Goal: Task Accomplishment & Management: Use online tool/utility

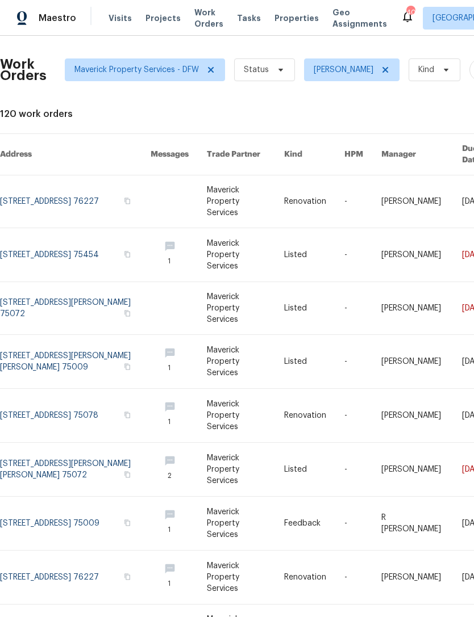
click at [207, 27] on span "Work Orders" at bounding box center [208, 18] width 29 height 23
click at [194, 26] on span "Work Orders" at bounding box center [208, 18] width 29 height 23
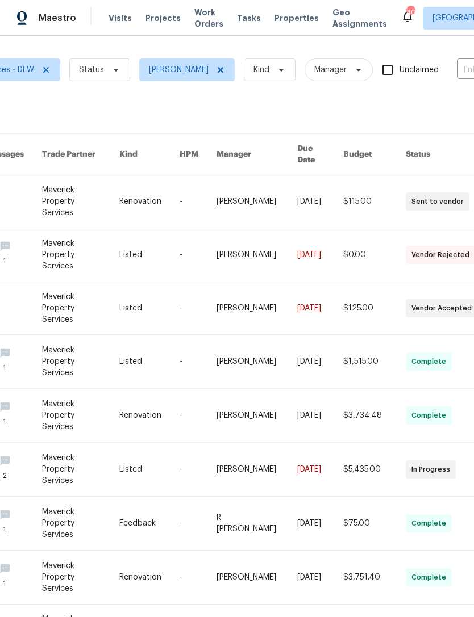
scroll to position [0, 166]
click at [274, 22] on span "Properties" at bounding box center [296, 17] width 44 height 11
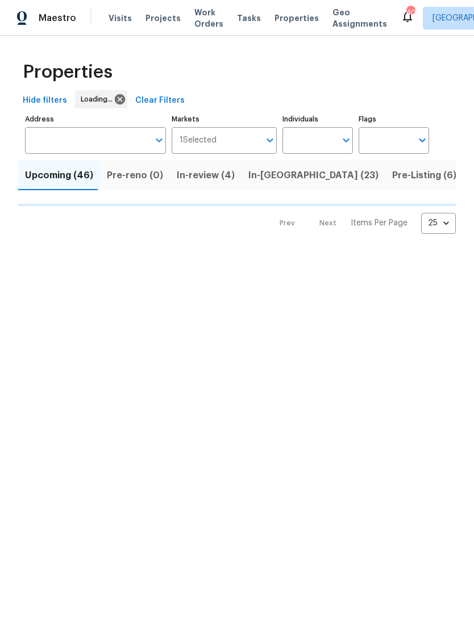
click at [310, 143] on input "Individuals" at bounding box center [308, 140] width 53 height 27
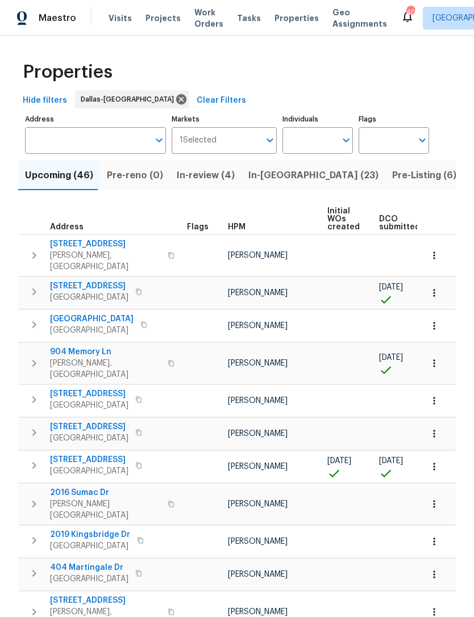
click at [132, 141] on input "Address" at bounding box center [87, 140] width 124 height 27
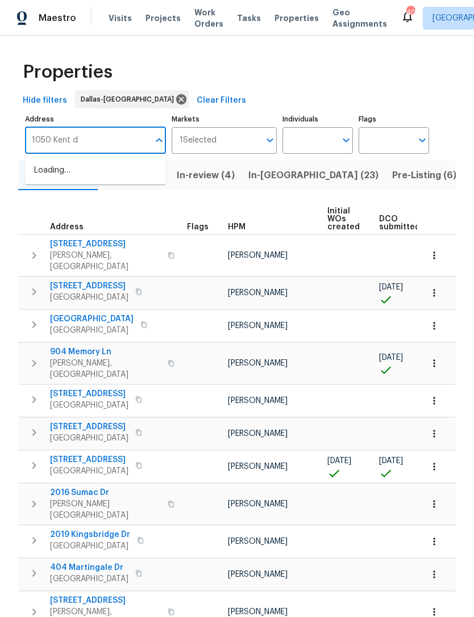
type input "1050 Kent dr"
click at [200, 16] on span "Work Orders" at bounding box center [208, 18] width 29 height 23
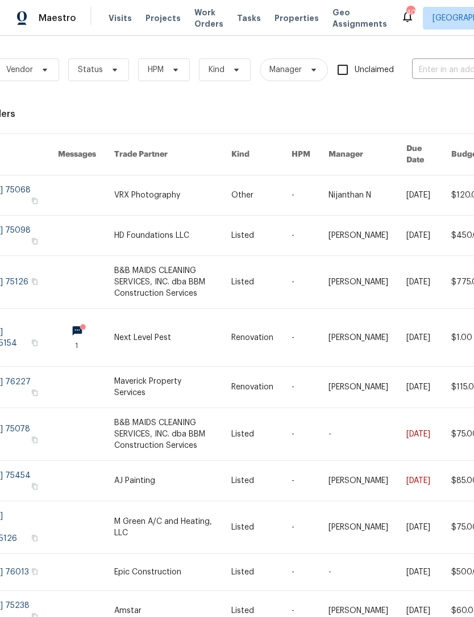
scroll to position [0, 69]
click at [434, 64] on input "text" at bounding box center [468, 70] width 114 height 18
type input "1050 Kent"
click at [286, 32] on div "Maestro Visits Projects Work Orders Tasks Properties Geo Assignments 40 Dallas …" at bounding box center [237, 18] width 474 height 36
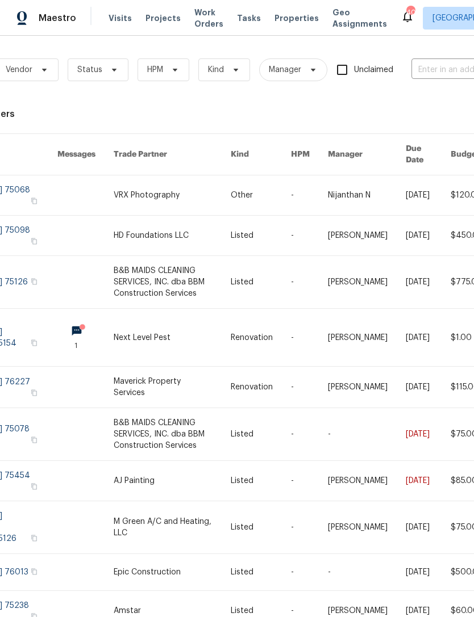
click at [279, 14] on span "Properties" at bounding box center [296, 17] width 44 height 11
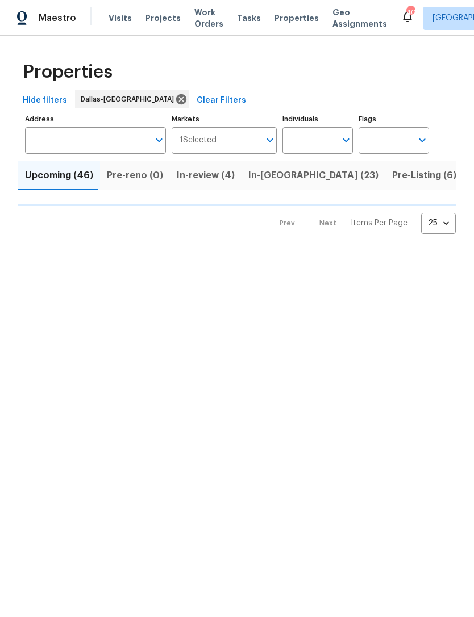
click at [325, 137] on input "Individuals" at bounding box center [308, 140] width 53 height 27
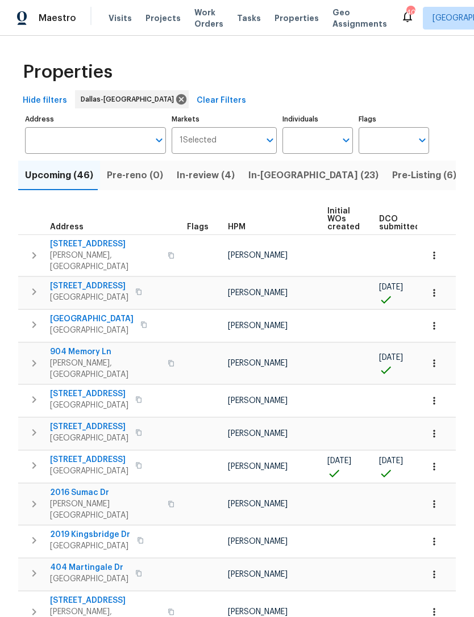
click at [332, 140] on input "Individuals" at bounding box center [308, 140] width 53 height 27
type input "[PERSON_NAME]"
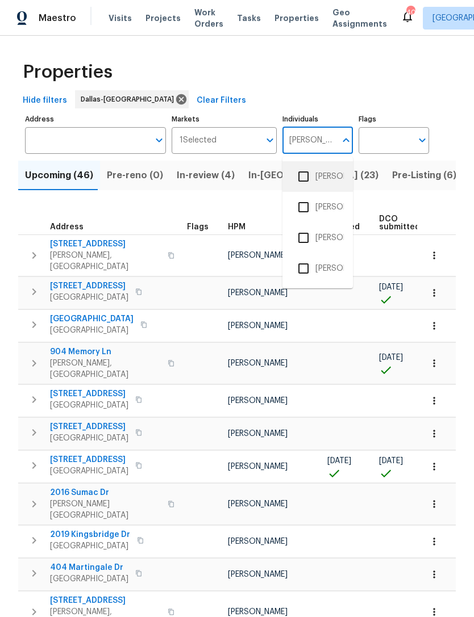
click at [334, 187] on li "[PERSON_NAME]" at bounding box center [317, 177] width 52 height 24
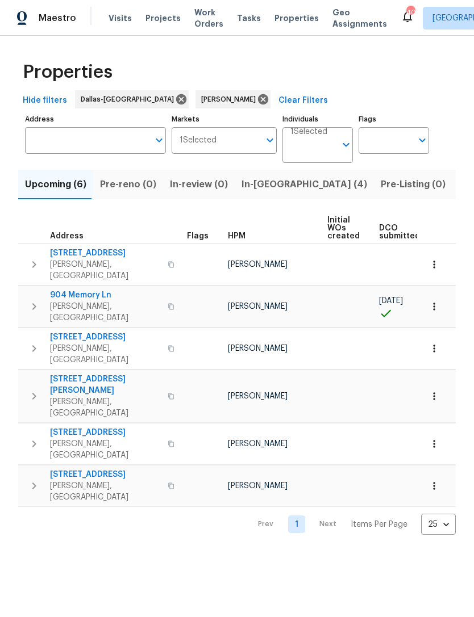
click at [459, 182] on span "Listed (29)" at bounding box center [483, 185] width 49 height 16
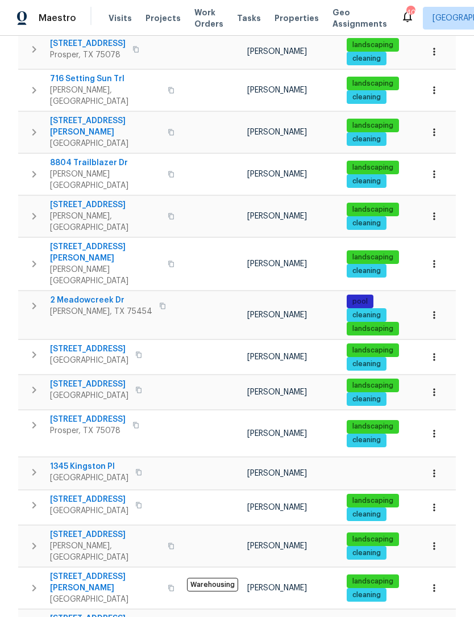
scroll to position [256, 0]
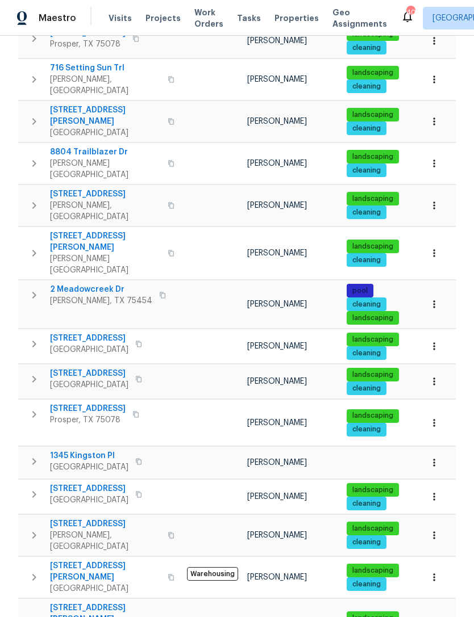
click at [82, 415] on span "Prosper, TX 75078" at bounding box center [88, 420] width 76 height 11
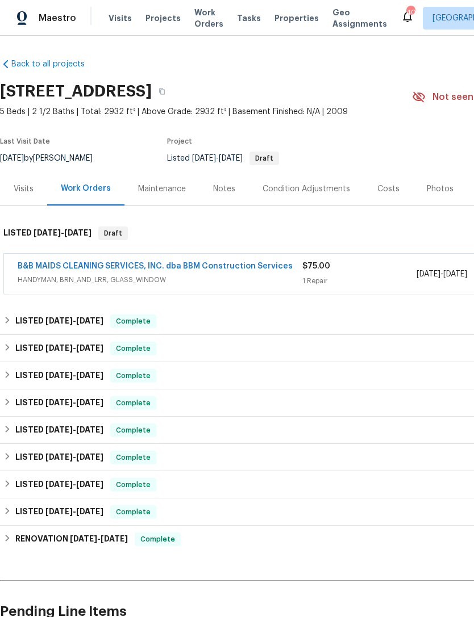
click at [438, 189] on div "Photos" at bounding box center [439, 188] width 27 height 11
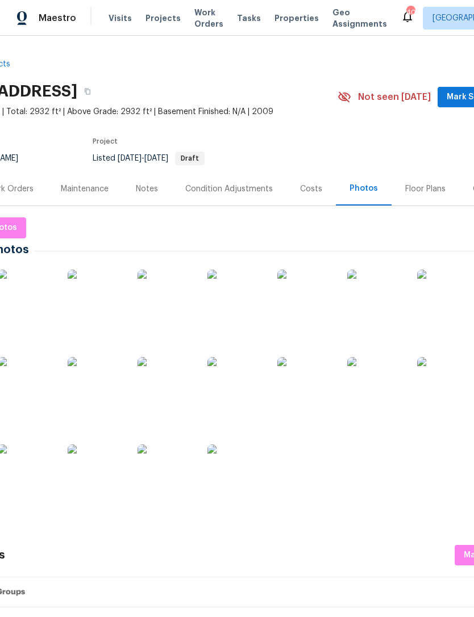
scroll to position [0, 73]
click at [426, 189] on div "Floor Plans" at bounding box center [427, 188] width 40 height 11
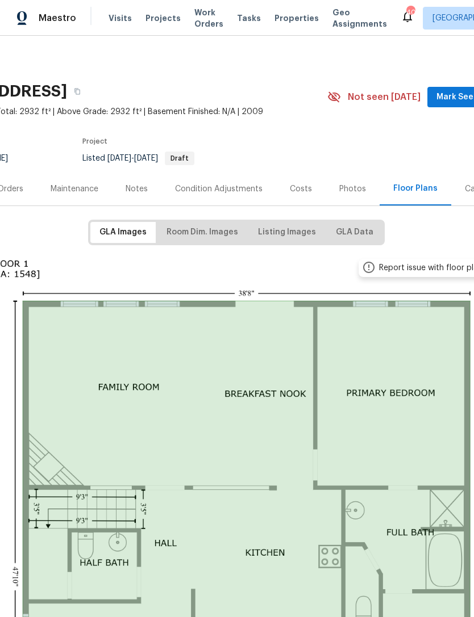
scroll to position [0, 85]
click at [238, 234] on span "Room Dim. Images" at bounding box center [202, 232] width 72 height 14
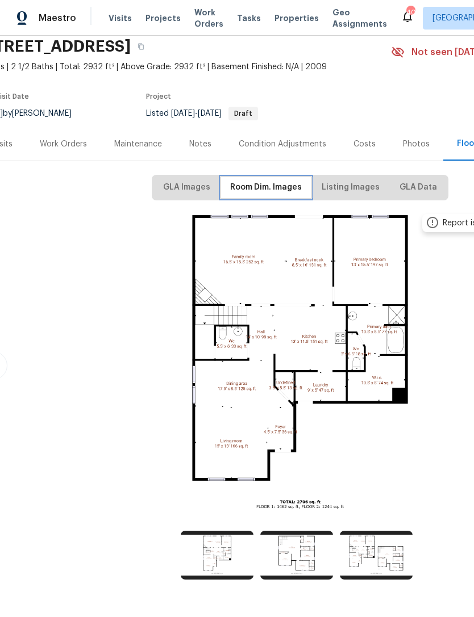
scroll to position [44, 13]
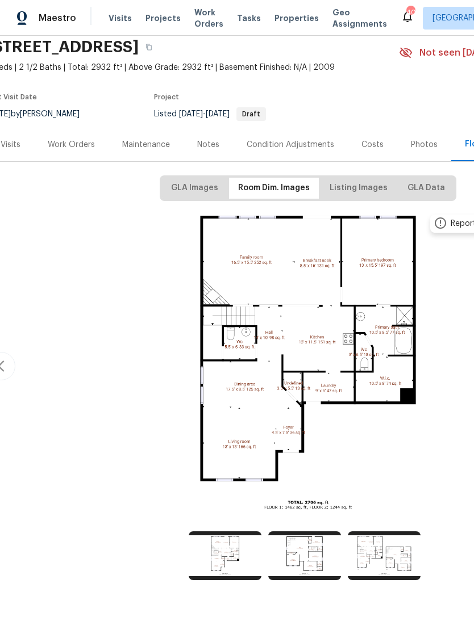
click at [81, 139] on div "Work Orders" at bounding box center [71, 144] width 47 height 11
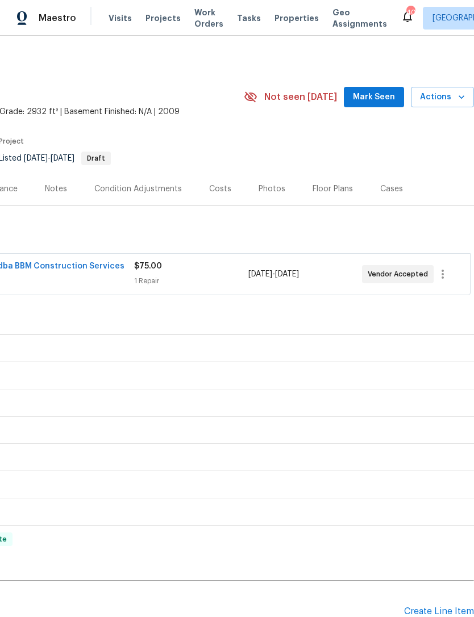
scroll to position [0, 168]
click at [431, 606] on div "Create Line Item" at bounding box center [439, 611] width 70 height 11
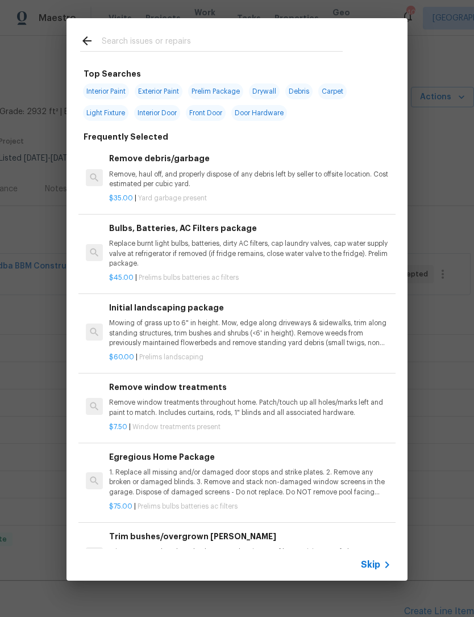
click at [242, 36] on input "text" at bounding box center [222, 42] width 241 height 17
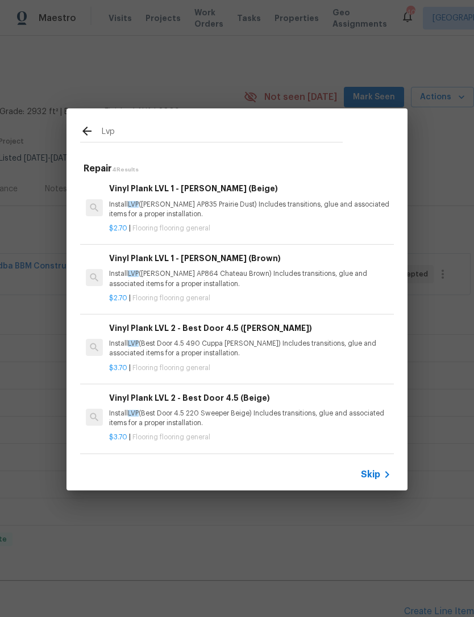
scroll to position [2, 0]
type input "Lvp"
click at [457, 237] on div "Lvp Repair 4 Results Vinyl Plank LVL 1 - Knighton (Beige) Install LVP (Knighton…" at bounding box center [237, 299] width 474 height 599
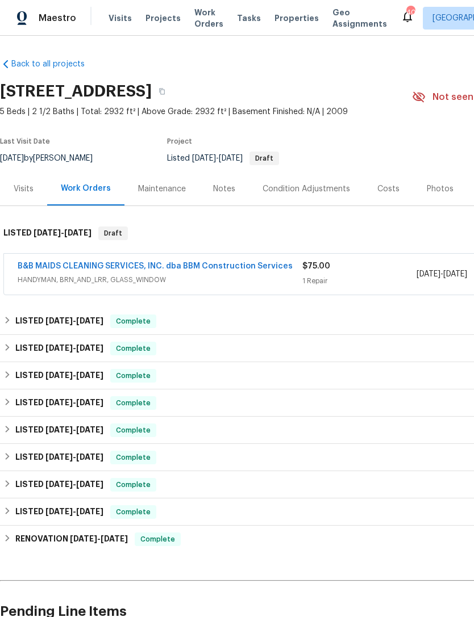
scroll to position [0, 0]
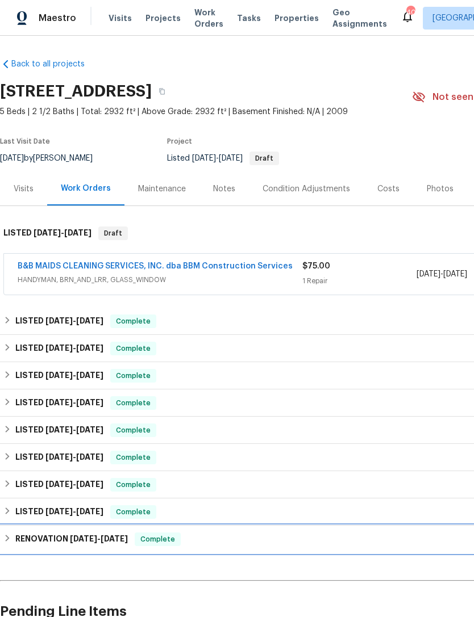
click at [106, 535] on span "[DATE]" at bounding box center [114, 539] width 27 height 8
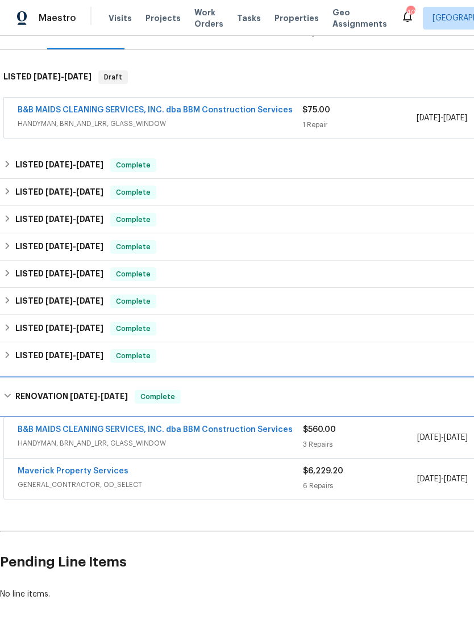
scroll to position [156, 0]
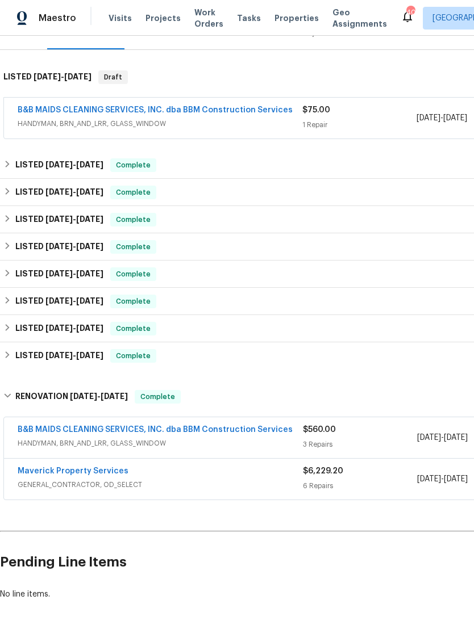
click at [87, 467] on link "Maverick Property Services" at bounding box center [73, 471] width 111 height 8
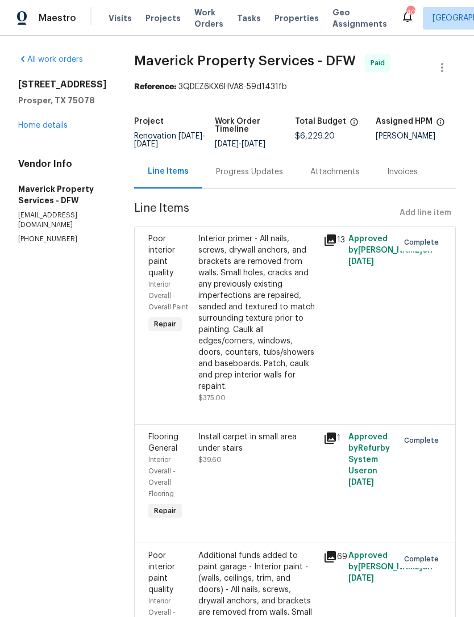
click at [36, 128] on link "Home details" at bounding box center [42, 126] width 49 height 8
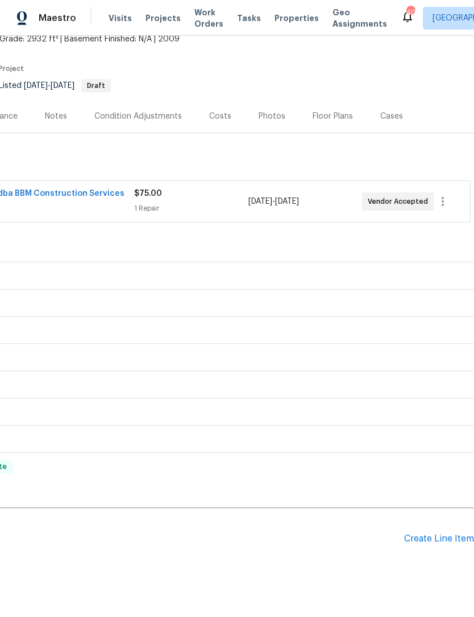
scroll to position [73, 168]
click at [430, 537] on div "Create Line Item" at bounding box center [439, 539] width 70 height 11
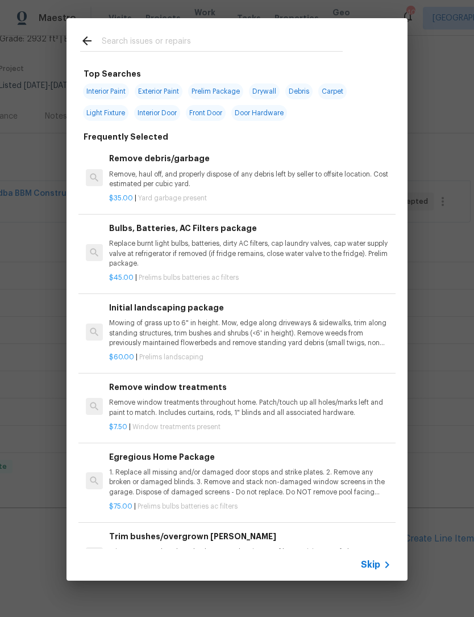
click at [270, 45] on input "text" at bounding box center [222, 42] width 241 height 17
type input "Foundation"
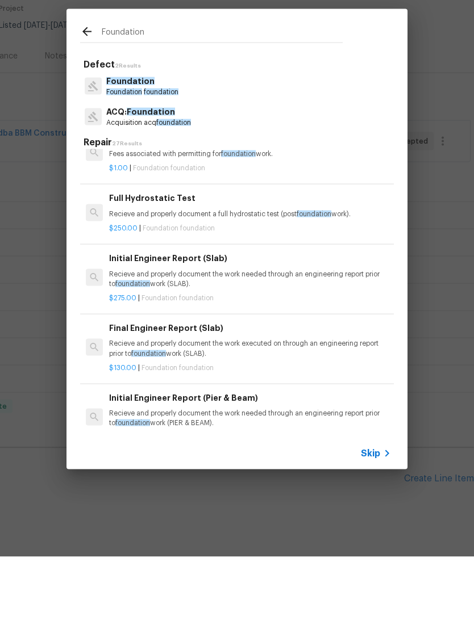
scroll to position [186, 0]
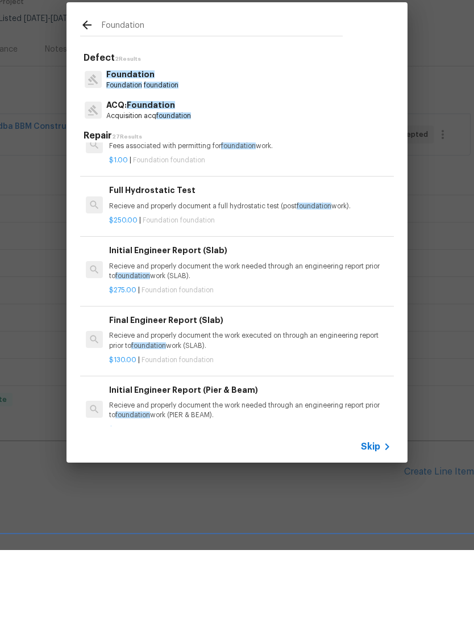
click at [223, 329] on p "Recieve and properly document the work needed through an engineering report pri…" at bounding box center [250, 338] width 282 height 19
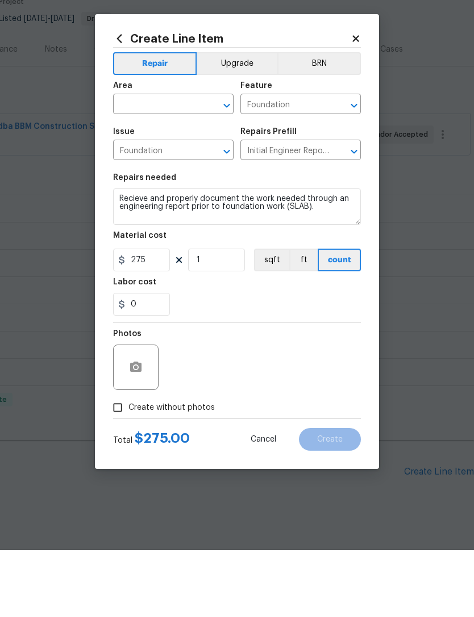
scroll to position [36, 0]
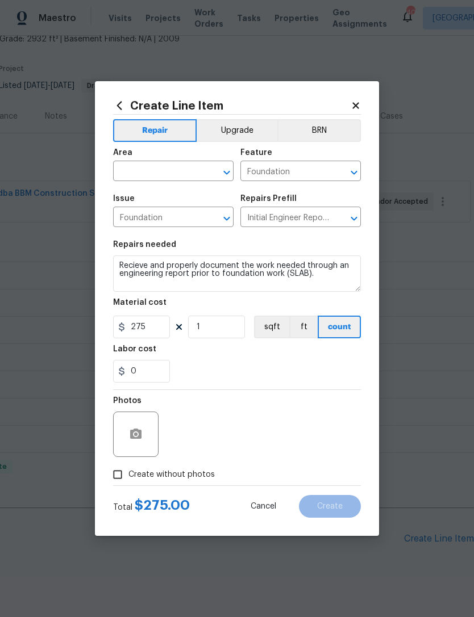
click at [170, 174] on input "text" at bounding box center [157, 173] width 89 height 18
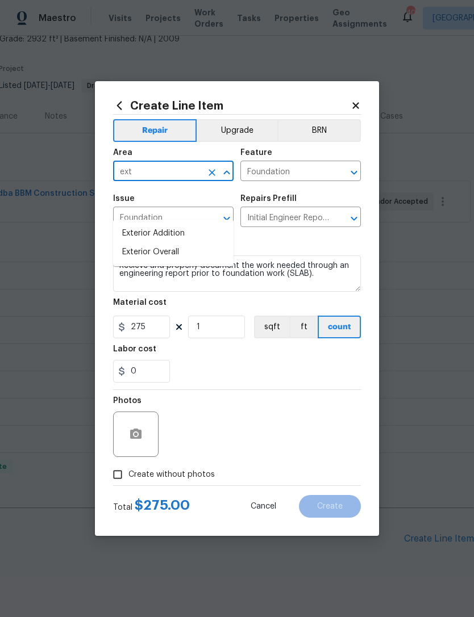
click at [202, 243] on li "Exterior Overall" at bounding box center [173, 252] width 120 height 19
type input "Exterior Overall"
click at [251, 390] on div at bounding box center [237, 390] width 248 height 1
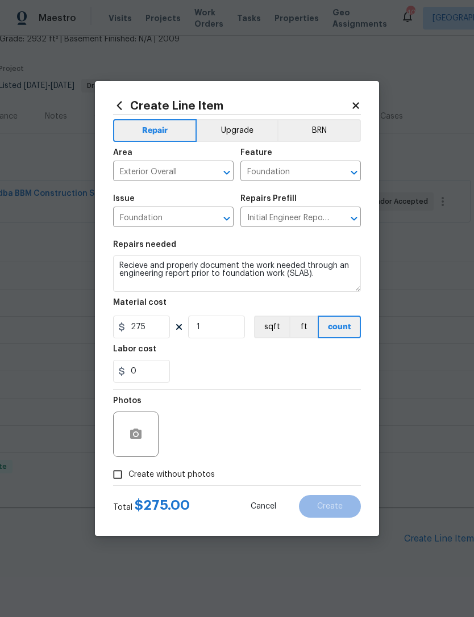
click at [182, 484] on label "Create without photos" at bounding box center [161, 475] width 108 height 22
click at [128, 484] on input "Create without photos" at bounding box center [118, 475] width 22 height 22
checkbox input "true"
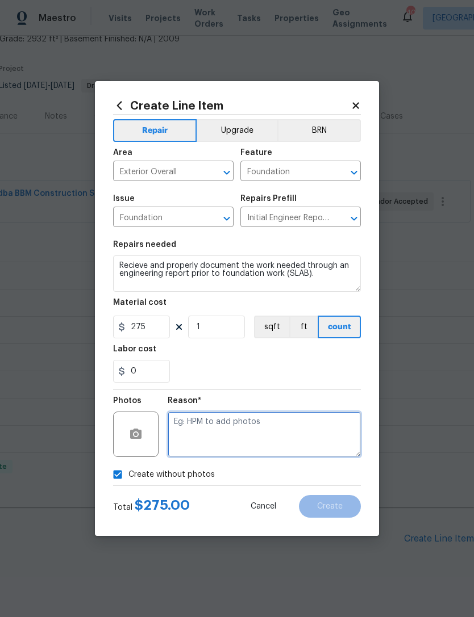
click at [229, 438] on textarea at bounding box center [264, 434] width 193 height 45
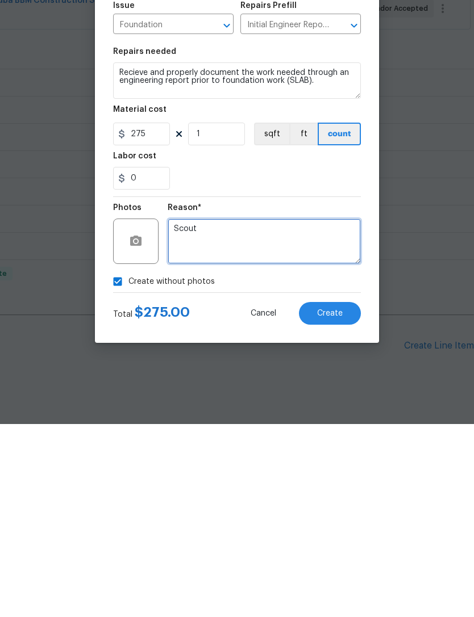
type textarea "Scout"
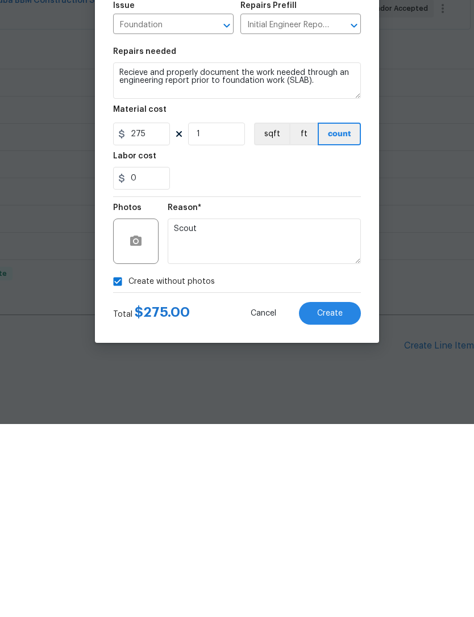
click at [356, 495] on button "Create" at bounding box center [330, 506] width 62 height 23
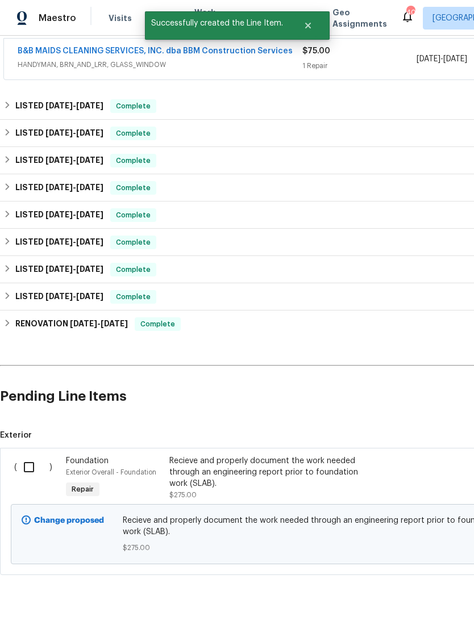
scroll to position [214, 0]
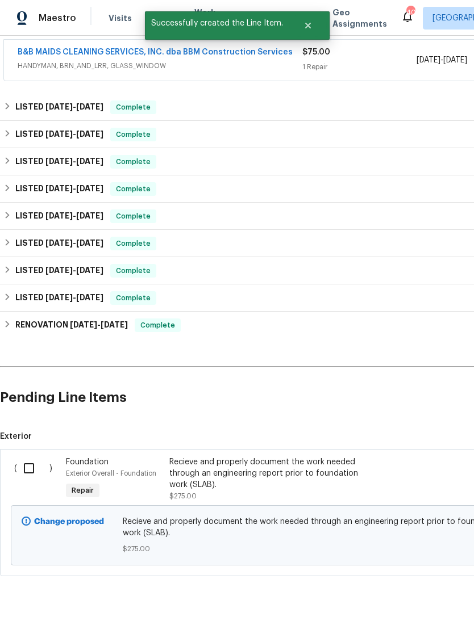
click at [32, 457] on input "checkbox" at bounding box center [33, 469] width 32 height 24
checkbox input "true"
click at [413, 593] on span "Create Work Order" at bounding box center [409, 589] width 76 height 14
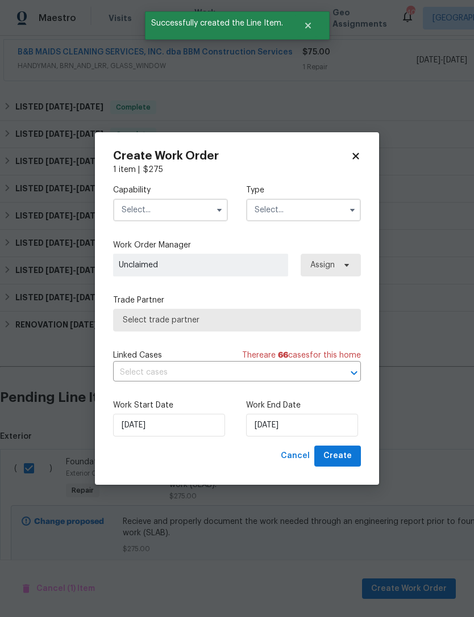
click at [183, 214] on input "text" at bounding box center [170, 210] width 115 height 23
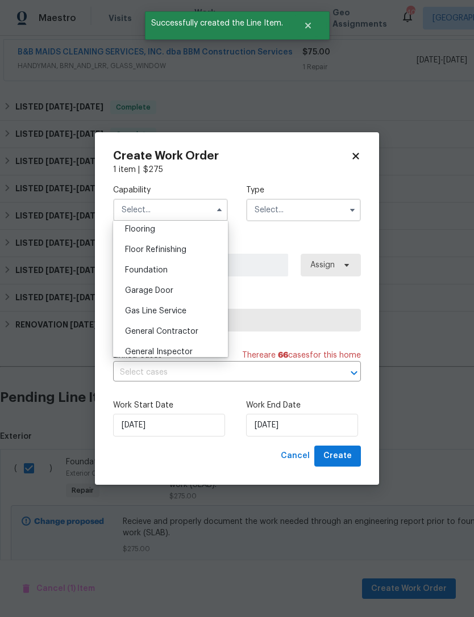
scroll to position [447, 0]
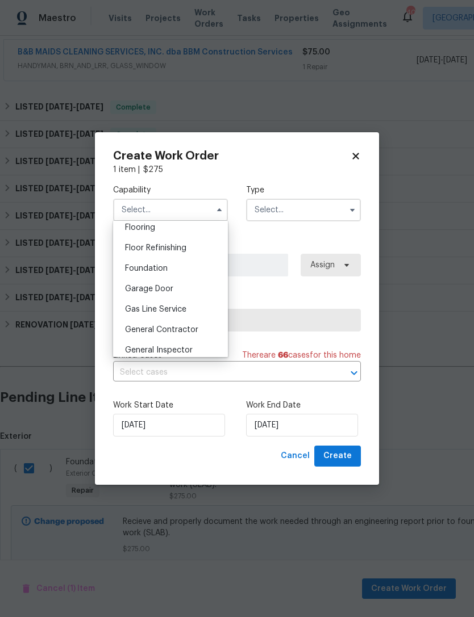
click at [208, 264] on div "Foundation" at bounding box center [170, 268] width 109 height 20
type input "Foundation"
click at [320, 216] on input "text" at bounding box center [303, 210] width 115 height 23
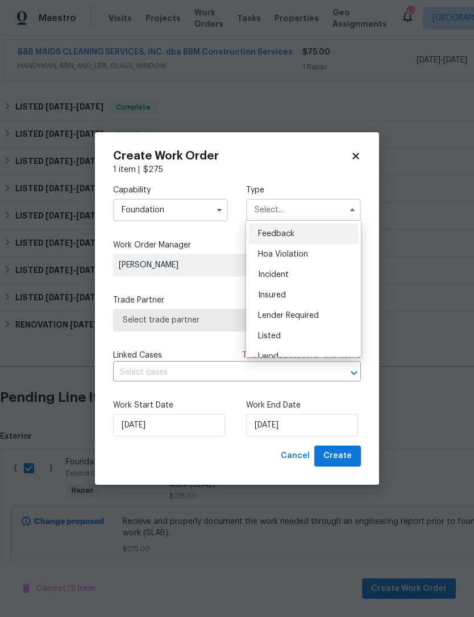
click at [319, 336] on div "Listed" at bounding box center [303, 336] width 109 height 20
type input "Listed"
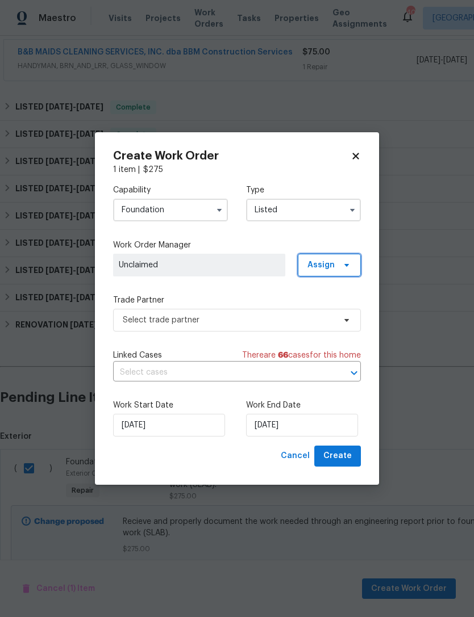
click at [344, 261] on icon at bounding box center [346, 265] width 9 height 9
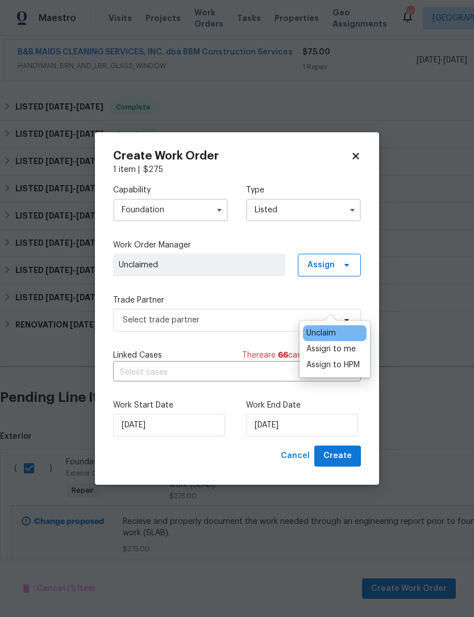
click at [331, 344] on div "Assign to me" at bounding box center [330, 349] width 49 height 11
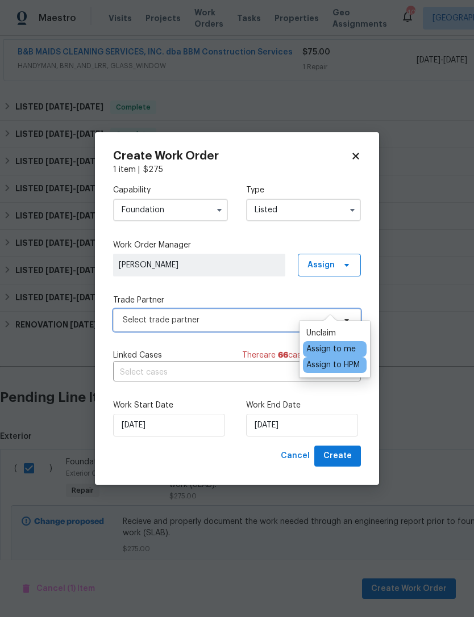
click at [256, 317] on span "Select trade partner" at bounding box center [229, 320] width 212 height 11
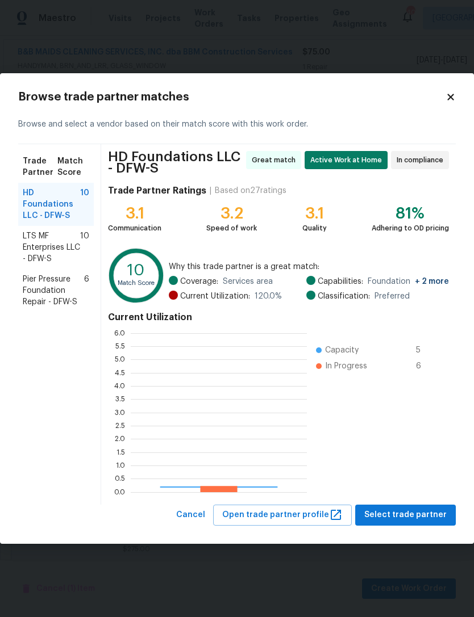
scroll to position [159, 176]
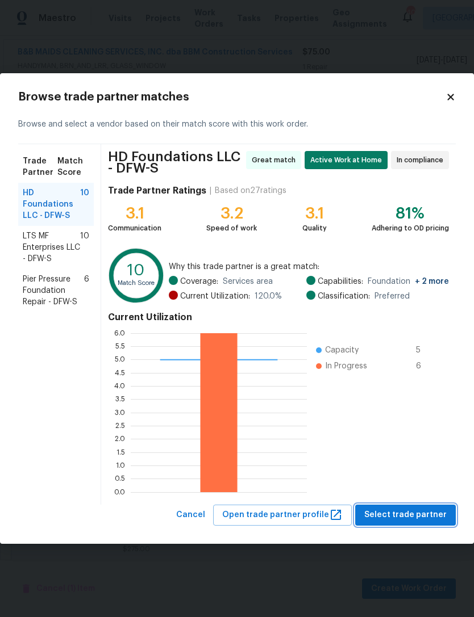
click at [413, 517] on span "Select trade partner" at bounding box center [405, 515] width 82 height 14
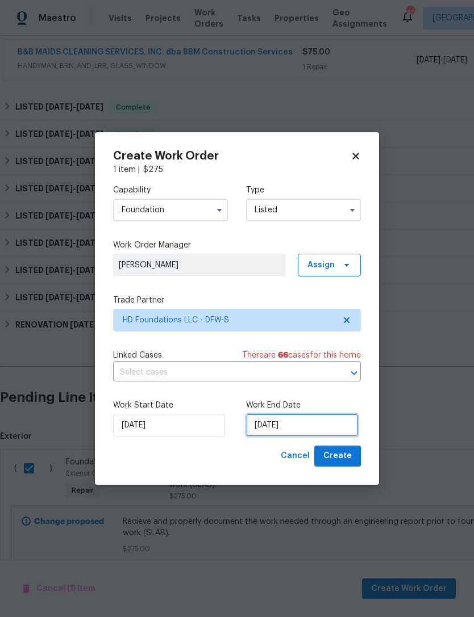
click at [302, 434] on input "[DATE]" at bounding box center [302, 425] width 112 height 23
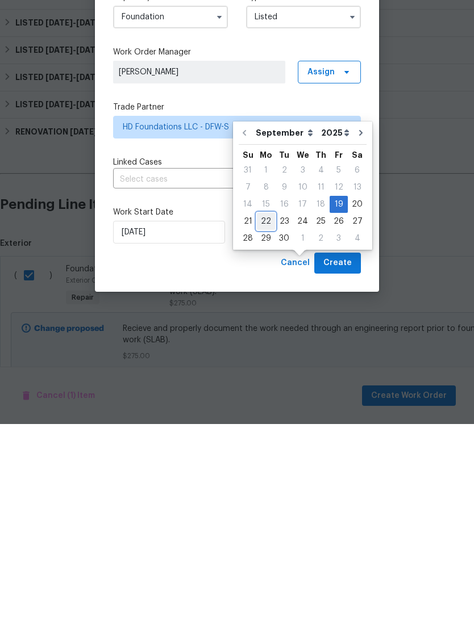
click at [261, 407] on div "22" at bounding box center [266, 415] width 18 height 16
type input "[DATE]"
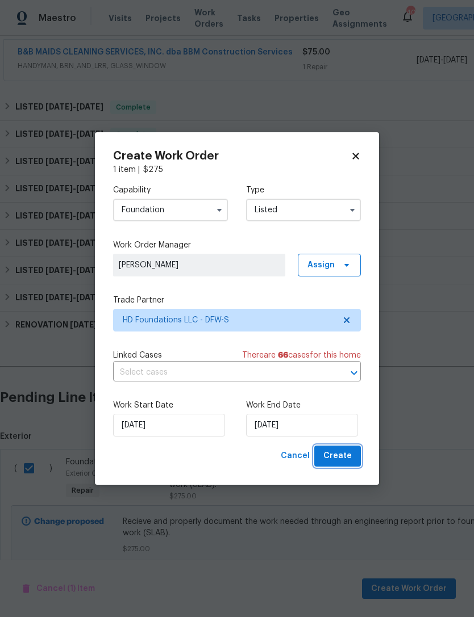
click at [345, 455] on span "Create" at bounding box center [337, 456] width 28 height 14
checkbox input "false"
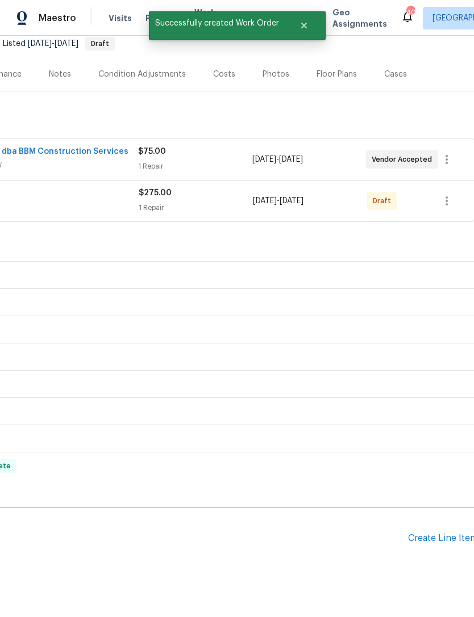
scroll to position [114, 165]
click at [445, 197] on icon "button" at bounding box center [446, 201] width 2 height 9
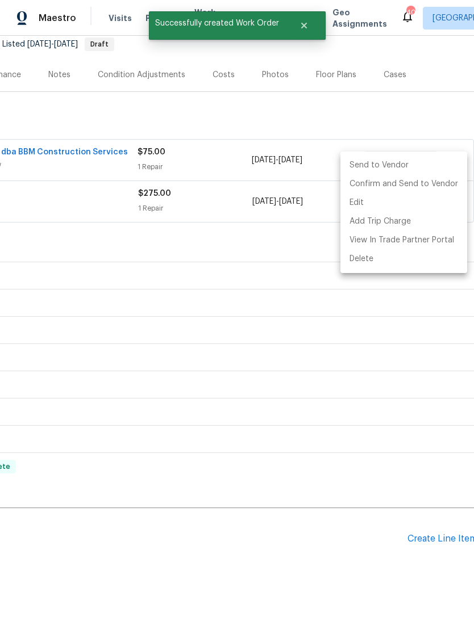
click at [444, 165] on li "Send to Vendor" at bounding box center [403, 165] width 127 height 19
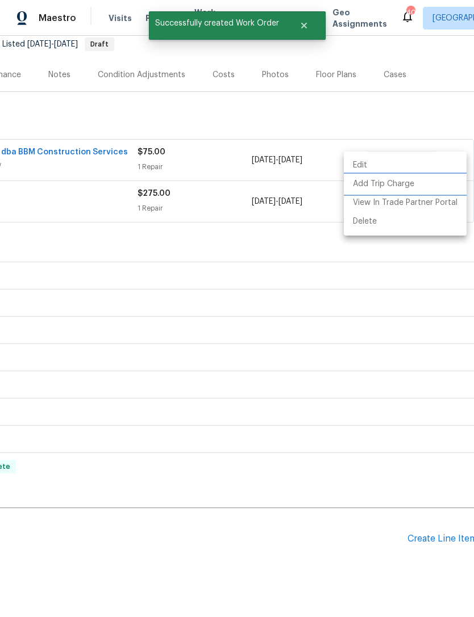
click at [441, 179] on li "Add Trip Charge" at bounding box center [405, 184] width 123 height 19
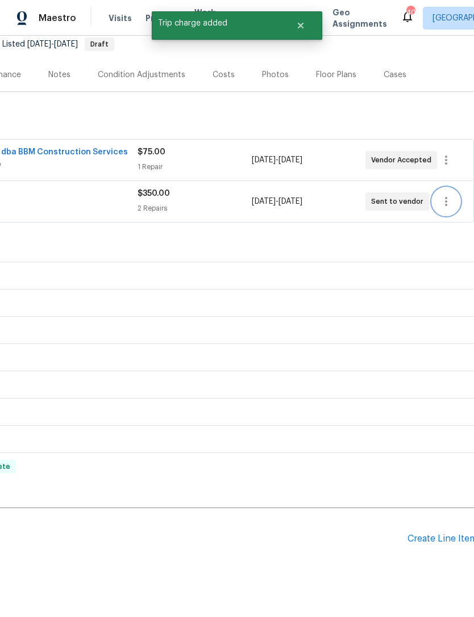
click at [448, 195] on icon "button" at bounding box center [446, 202] width 14 height 14
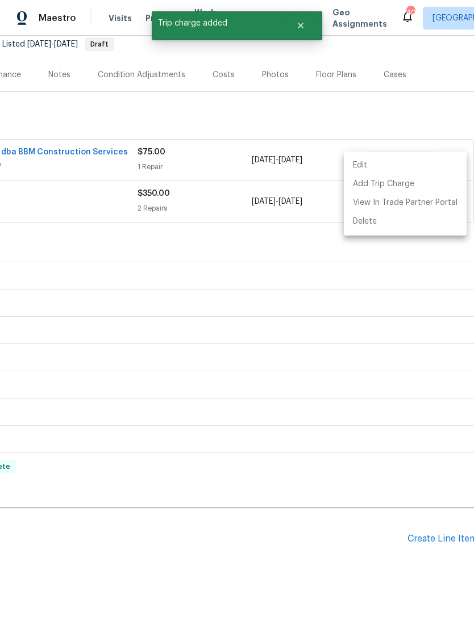
click at [308, 305] on div at bounding box center [237, 308] width 474 height 617
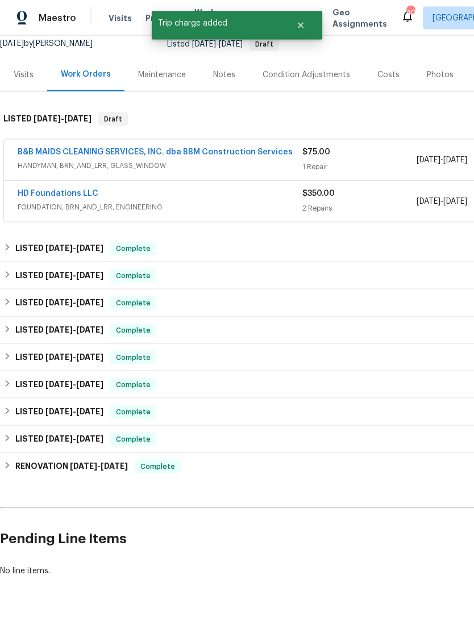
scroll to position [24, 0]
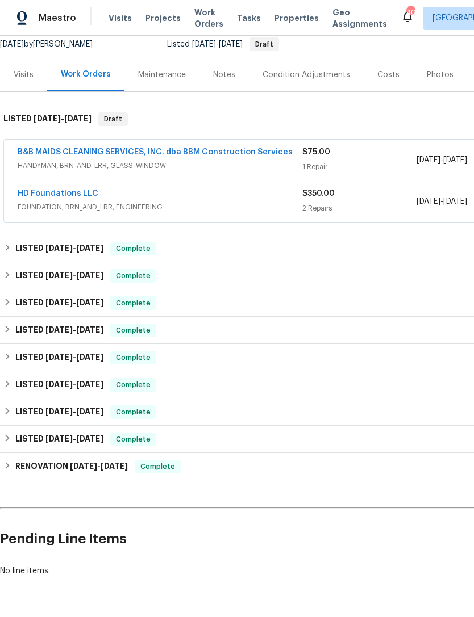
click at [66, 190] on link "HD Foundations LLC" at bounding box center [58, 194] width 81 height 8
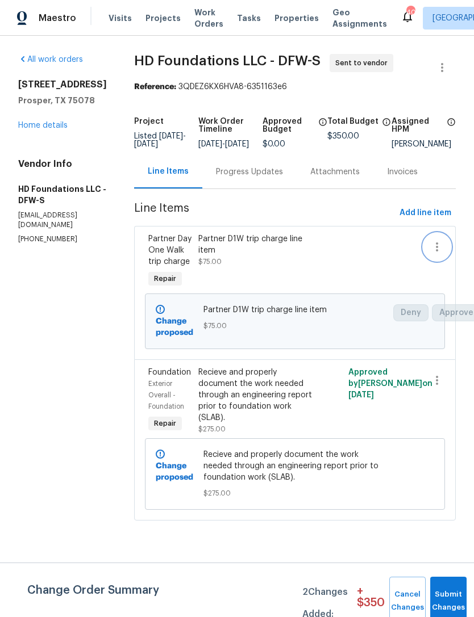
click at [437, 252] on icon "button" at bounding box center [437, 246] width 2 height 9
click at [451, 256] on li "Cancel" at bounding box center [442, 255] width 44 height 19
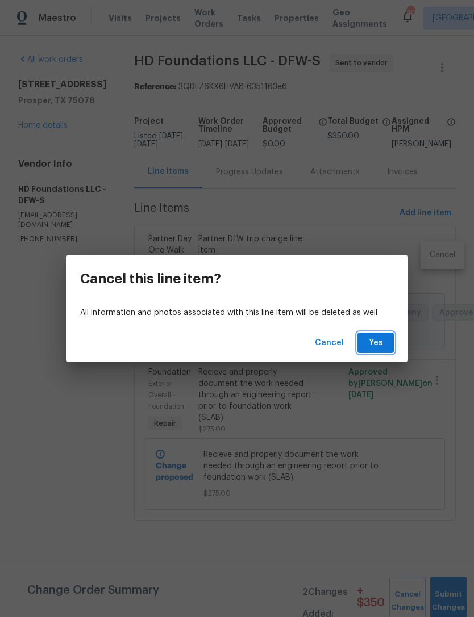
click at [378, 341] on span "Yes" at bounding box center [375, 343] width 18 height 14
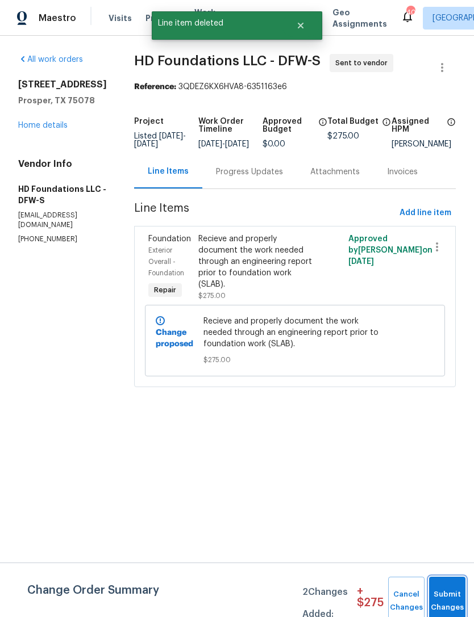
click at [457, 587] on button "Submit Changes" at bounding box center [447, 601] width 36 height 49
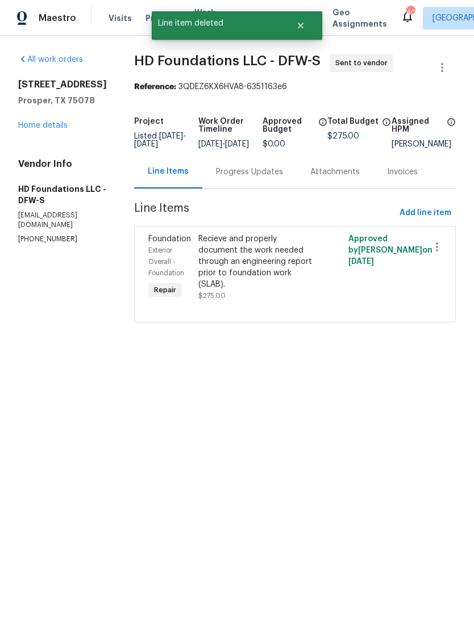
click at [273, 178] on div "Progress Updates" at bounding box center [249, 171] width 67 height 11
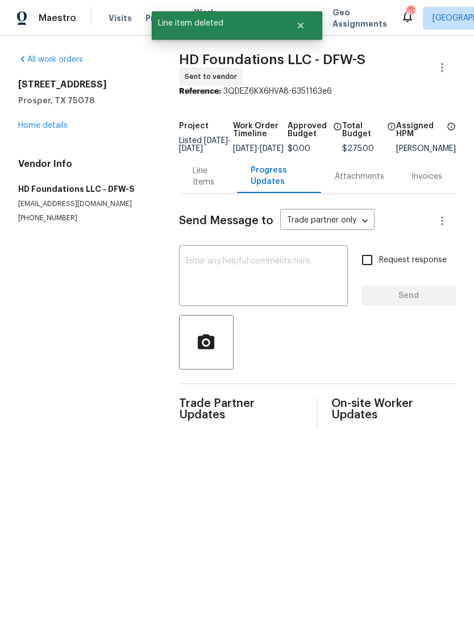
click at [309, 292] on textarea at bounding box center [263, 277] width 155 height 40
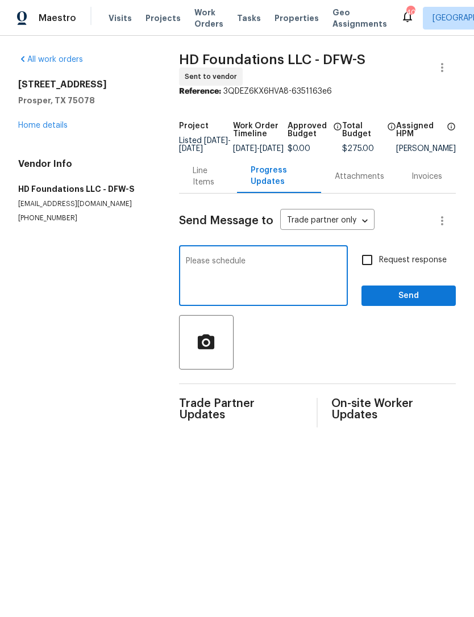
type textarea "Please schedule"
click at [421, 300] on span "Send" at bounding box center [408, 296] width 76 height 14
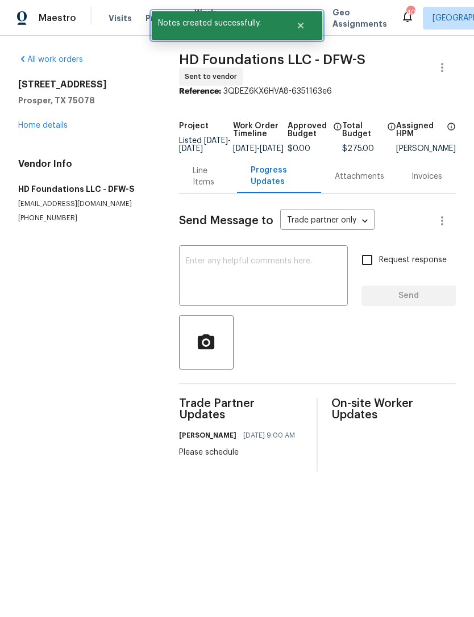
click at [309, 24] on button "Close" at bounding box center [300, 25] width 37 height 23
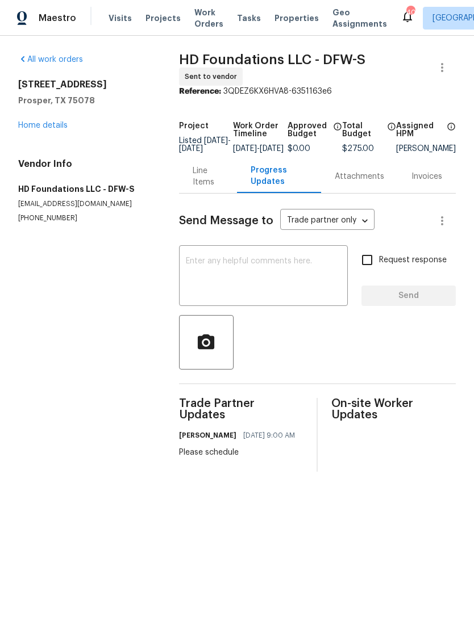
click at [208, 27] on span "Work Orders" at bounding box center [208, 18] width 29 height 23
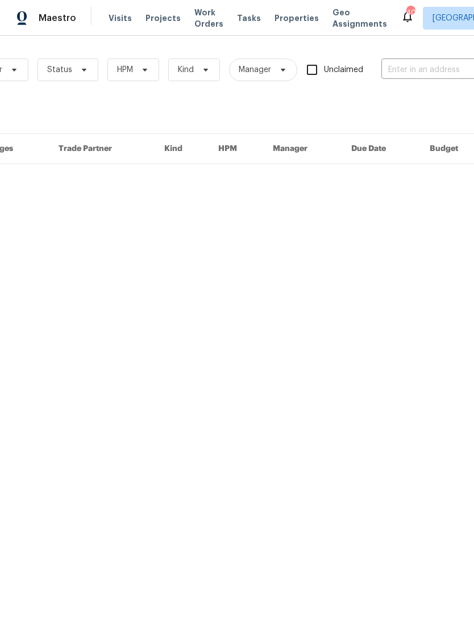
scroll to position [0, 98]
click at [419, 61] on input "text" at bounding box center [439, 70] width 114 height 18
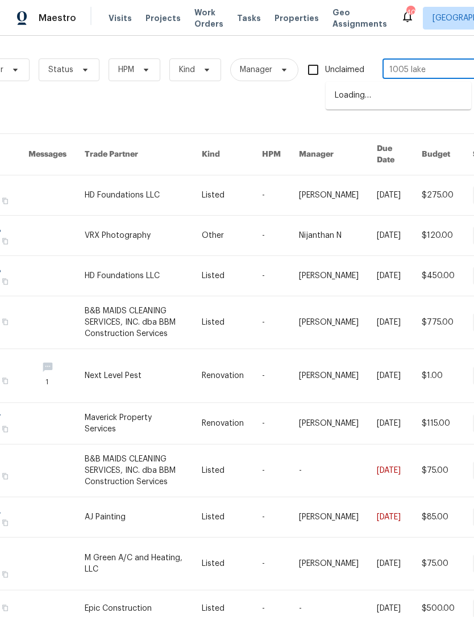
type input "1005 lake"
click at [408, 124] on li "1005 Lake Hollow Dr, Little Elm, TX 75068" at bounding box center [397, 114] width 145 height 19
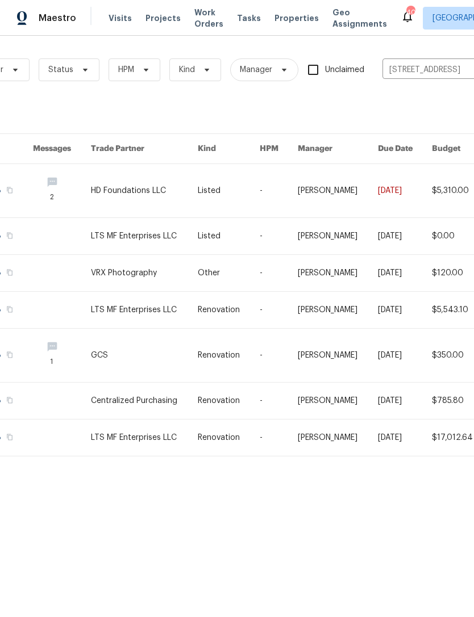
click at [146, 200] on link at bounding box center [144, 190] width 107 height 53
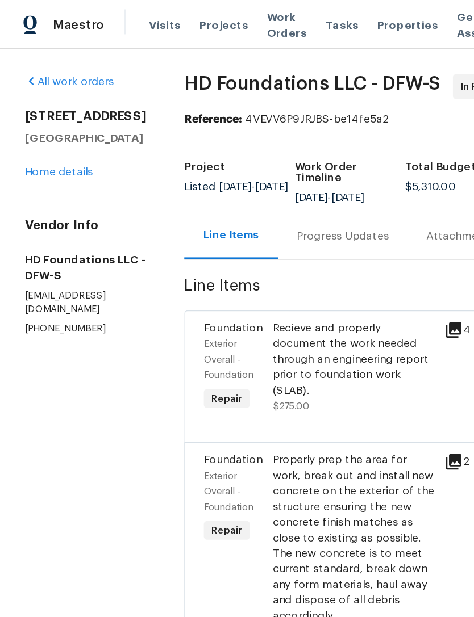
click at [39, 138] on div "All work orders 1005 Lake Hollow Dr Little Elm, TX 75068 Home details Vendor In…" at bounding box center [62, 149] width 89 height 190
click at [64, 122] on link "Home details" at bounding box center [42, 126] width 49 height 8
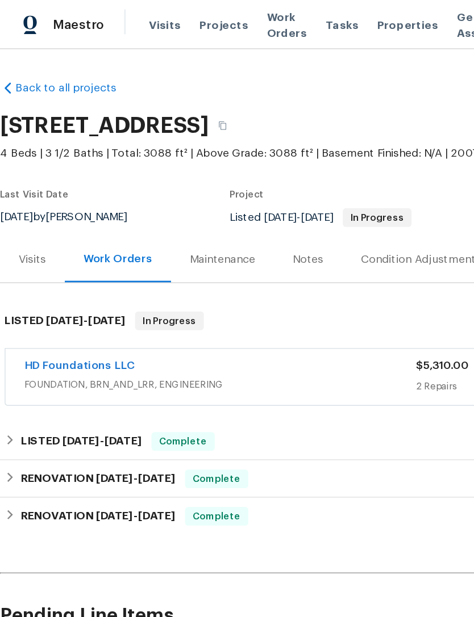
click at [199, 24] on span "Work Orders" at bounding box center [208, 18] width 29 height 23
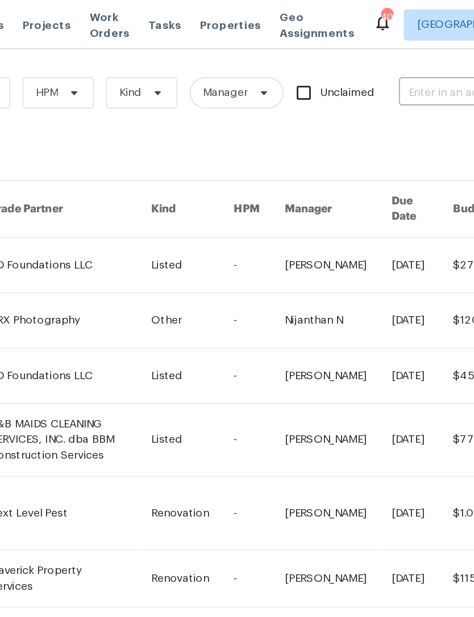
scroll to position [2, 59]
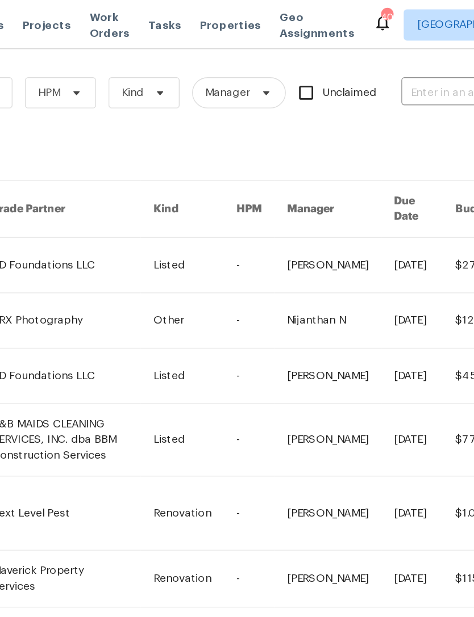
click at [421, 64] on input "text" at bounding box center [478, 68] width 114 height 18
click at [421, 68] on input "1050 Kent" at bounding box center [478, 68] width 114 height 18
type input "1070 Kent"
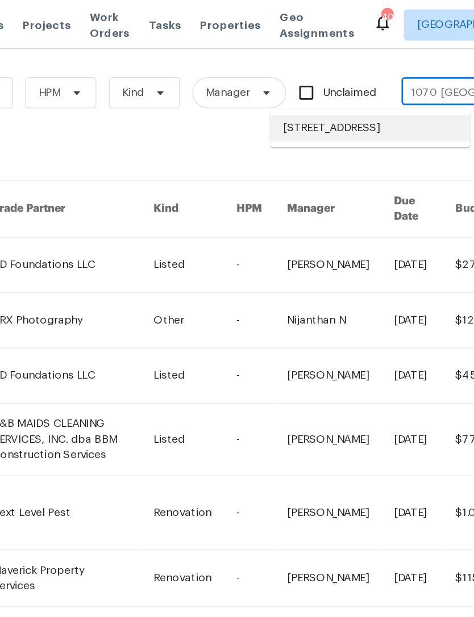
click at [325, 93] on li "[STREET_ADDRESS]" at bounding box center [397, 93] width 145 height 19
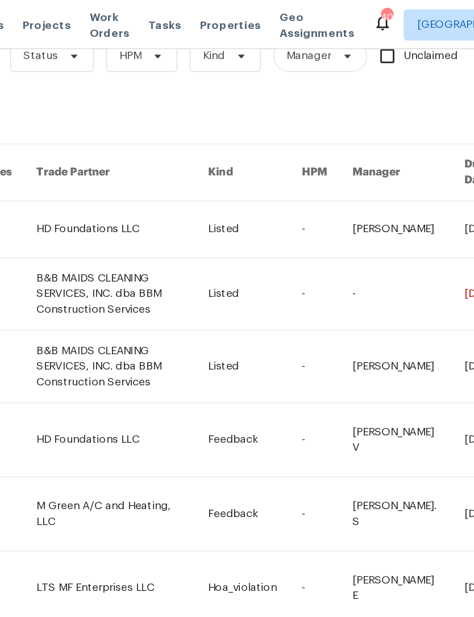
scroll to position [29, 0]
click at [156, 169] on link at bounding box center [218, 166] width 124 height 41
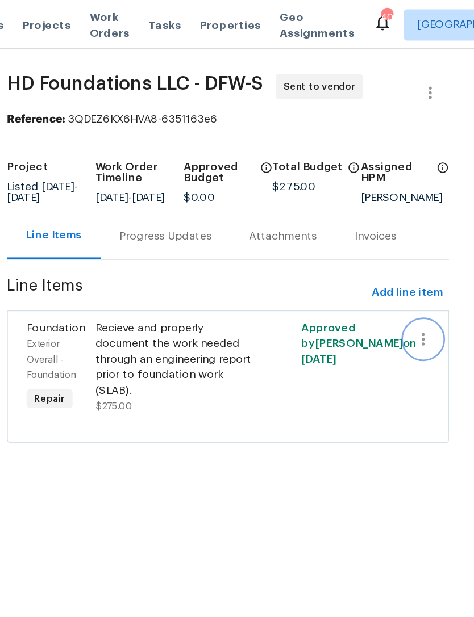
click at [423, 252] on button "button" at bounding box center [436, 246] width 27 height 27
click at [291, 255] on li "Cancel" at bounding box center [313, 255] width 44 height 19
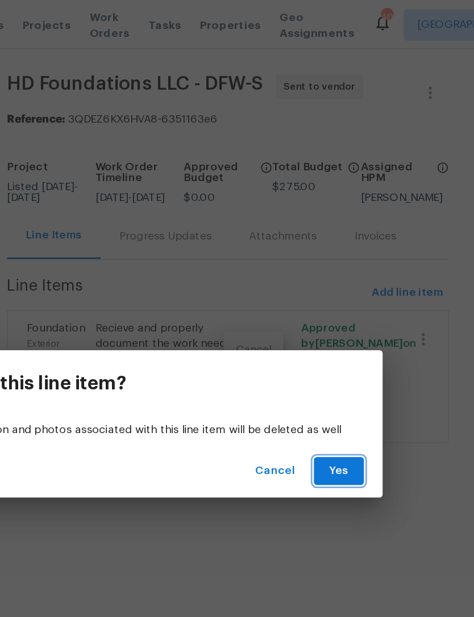
click at [366, 346] on span "Yes" at bounding box center [375, 343] width 18 height 14
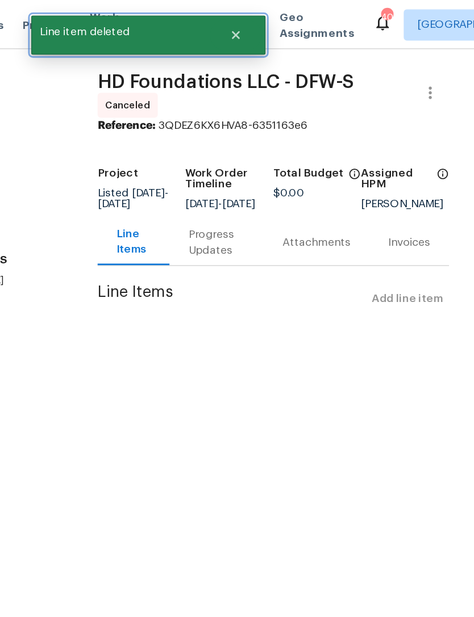
click at [296, 29] on icon "Close" at bounding box center [300, 25] width 9 height 9
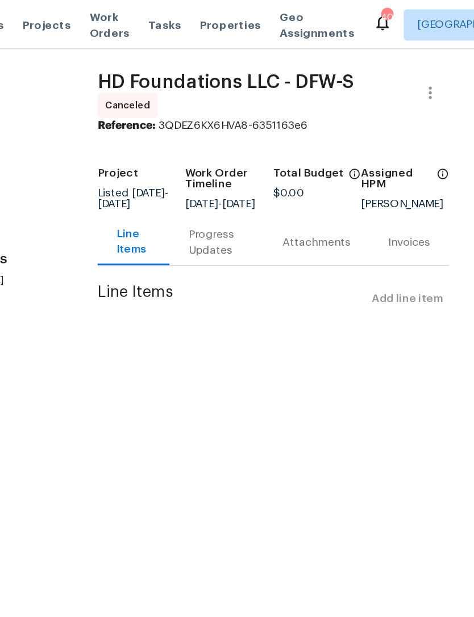
click at [274, 23] on span "Properties" at bounding box center [296, 17] width 44 height 11
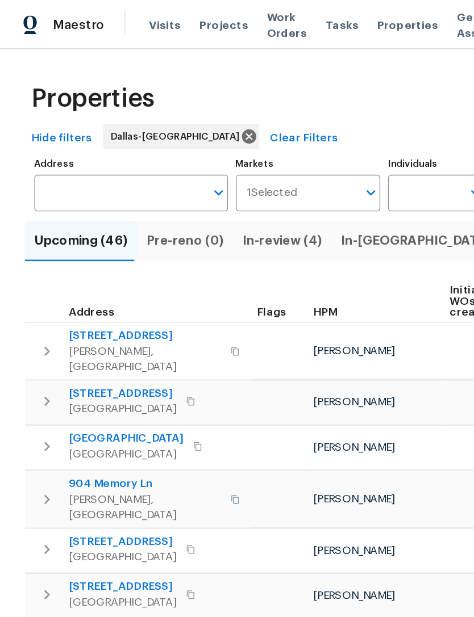
click at [93, 144] on input "Address" at bounding box center [87, 140] width 124 height 27
click at [100, 142] on input "Address" at bounding box center [87, 140] width 124 height 27
click at [77, 152] on input "Address" at bounding box center [87, 140] width 124 height 27
click at [274, 23] on span "Properties" at bounding box center [296, 17] width 44 height 11
click at [276, 20] on span "Properties" at bounding box center [296, 17] width 44 height 11
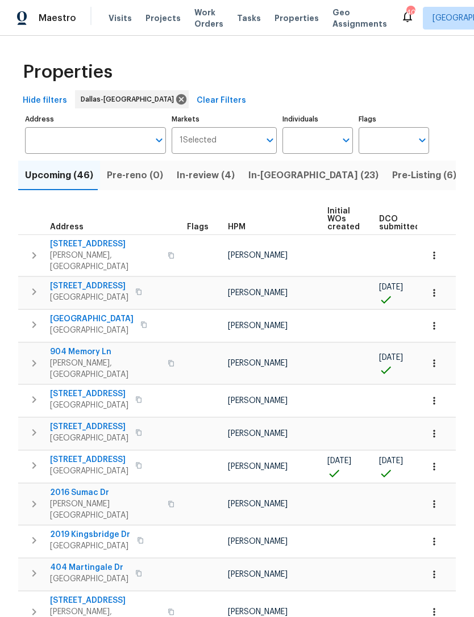
click at [112, 138] on input "Address" at bounding box center [87, 140] width 124 height 27
click at [200, 15] on span "Work Orders" at bounding box center [208, 18] width 29 height 23
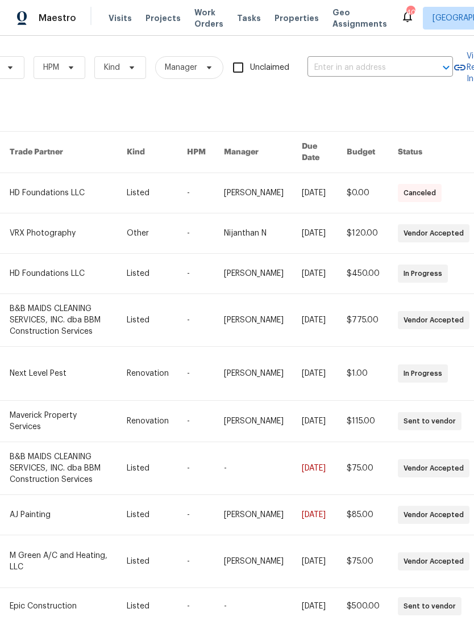
scroll to position [3, 173]
click at [378, 68] on input "text" at bounding box center [364, 67] width 114 height 18
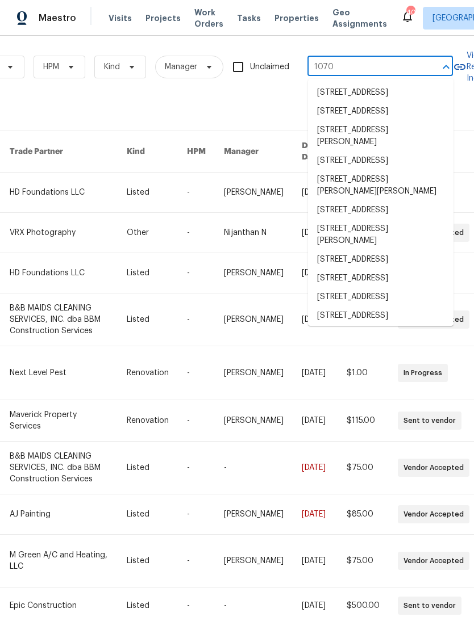
type input "1070 k"
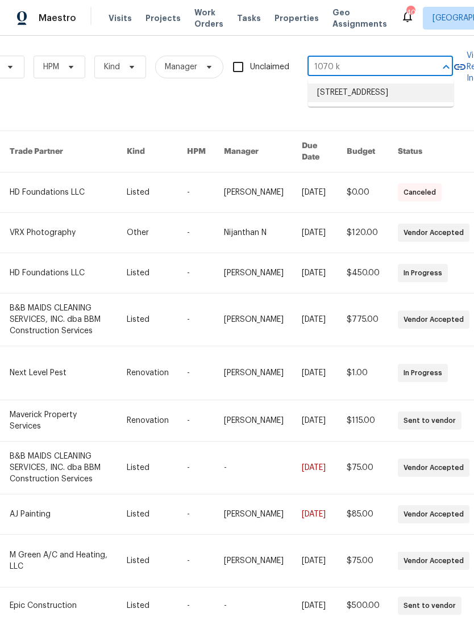
click at [395, 86] on li "[STREET_ADDRESS]" at bounding box center [380, 92] width 145 height 19
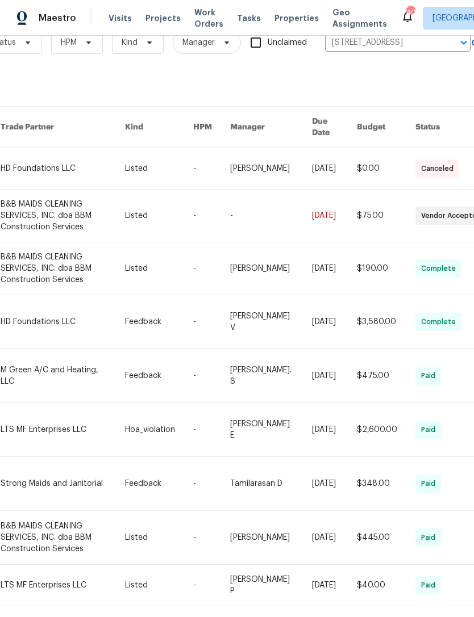
scroll to position [9, 101]
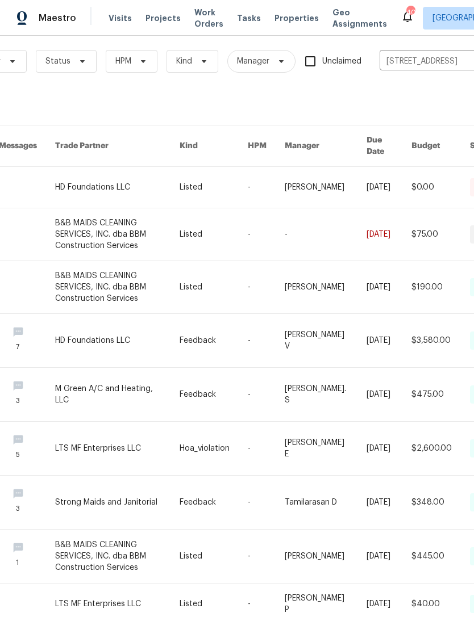
click at [110, 231] on link at bounding box center [117, 234] width 124 height 52
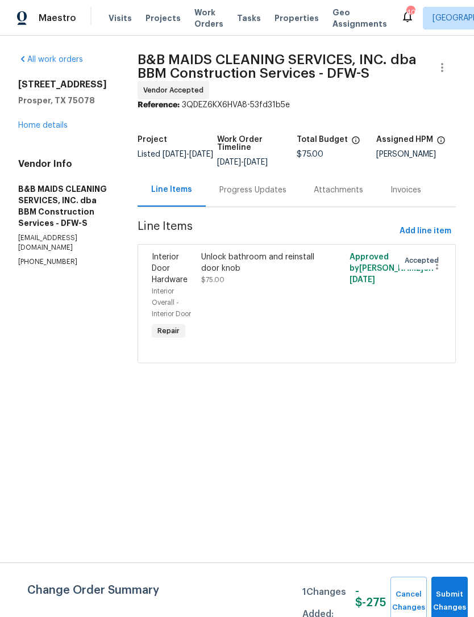
click at [58, 123] on link "Home details" at bounding box center [42, 126] width 49 height 8
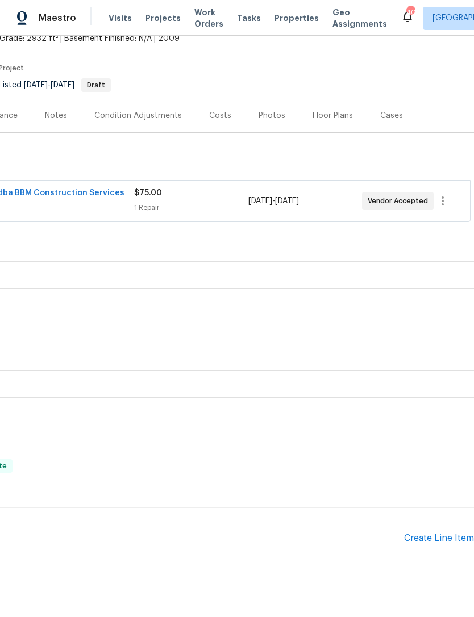
scroll to position [73, 168]
click at [449, 541] on div "Create Line Item" at bounding box center [439, 539] width 70 height 11
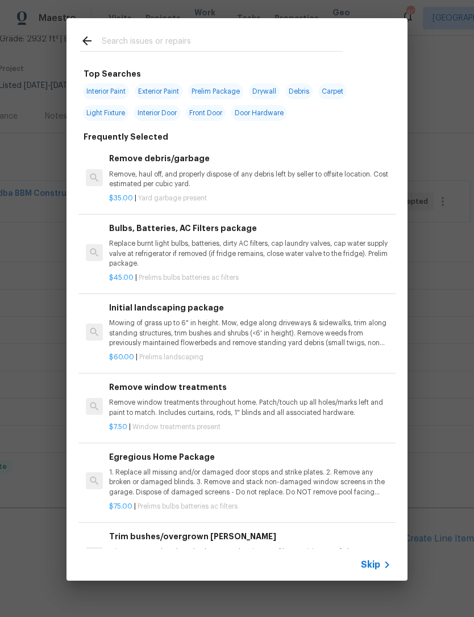
click at [235, 36] on input "text" at bounding box center [222, 42] width 241 height 17
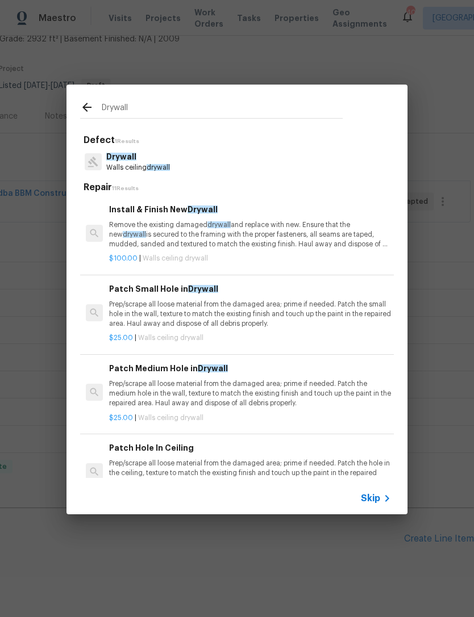
type input "Drywall"
click at [227, 171] on div "Drywall Walls ceiling drywall" at bounding box center [236, 161] width 313 height 31
click at [224, 229] on p "Remove the existing damaged drywall and replace with new. Ensure that the new d…" at bounding box center [250, 234] width 282 height 29
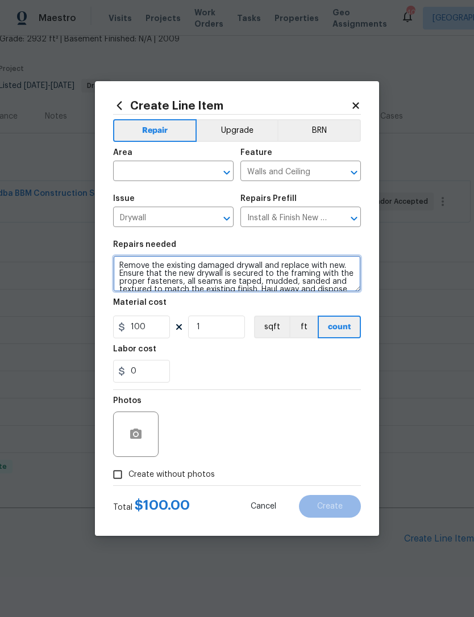
click at [179, 269] on textarea "Remove the existing damaged drywall and replace with new. Ensure that the new d…" at bounding box center [237, 274] width 248 height 36
click at [191, 275] on textarea "Remove the existing damaged drywall and replace with new. Ensure that the new d…" at bounding box center [237, 274] width 248 height 36
click at [190, 274] on textarea "Remove the existing damaged drywall and replace with new. Ensure that the new d…" at bounding box center [237, 274] width 248 height 36
click at [202, 278] on textarea "Remove the existing damaged drywall and replace with new. Ensure that the new d…" at bounding box center [237, 274] width 248 height 36
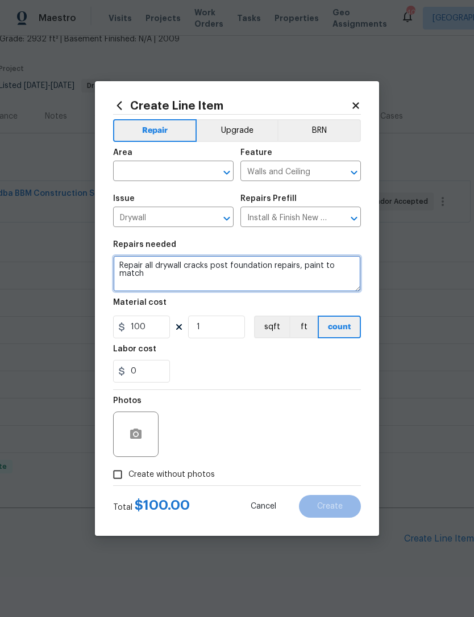
type textarea "Repair all drywall cracks post foundation repairs, paint to match"
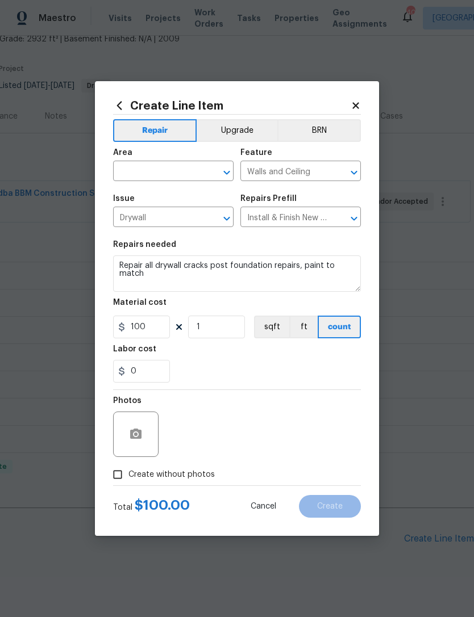
click at [182, 179] on input "text" at bounding box center [157, 173] width 89 height 18
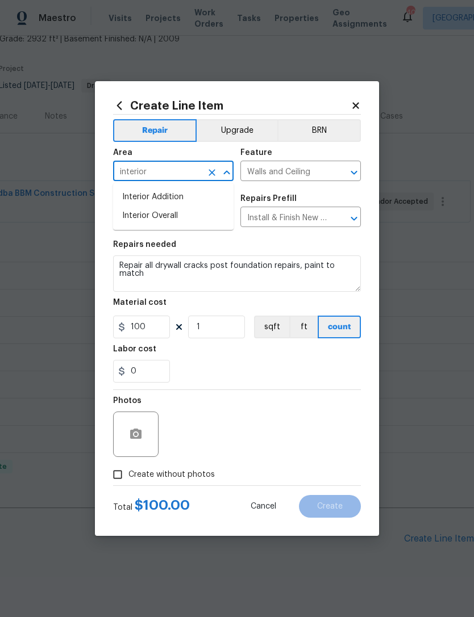
click at [195, 221] on li "Interior Overall" at bounding box center [173, 216] width 120 height 19
type input "Interior Overall"
click at [250, 388] on section "Repairs needed Repair all drywall cracks post foundation repairs, paint to matc…" at bounding box center [237, 312] width 248 height 156
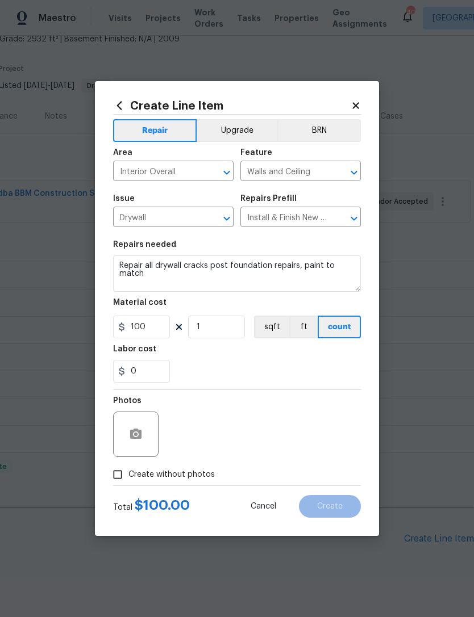
click at [182, 481] on span "Create without photos" at bounding box center [171, 475] width 86 height 12
click at [128, 482] on input "Create without photos" at bounding box center [118, 475] width 22 height 22
checkbox input "true"
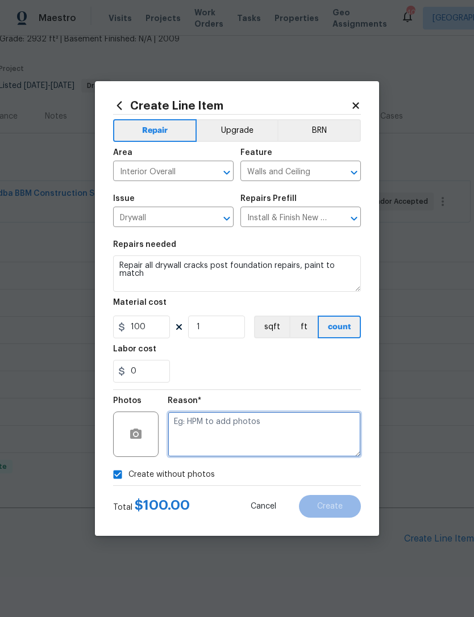
click at [256, 454] on textarea at bounding box center [264, 434] width 193 height 45
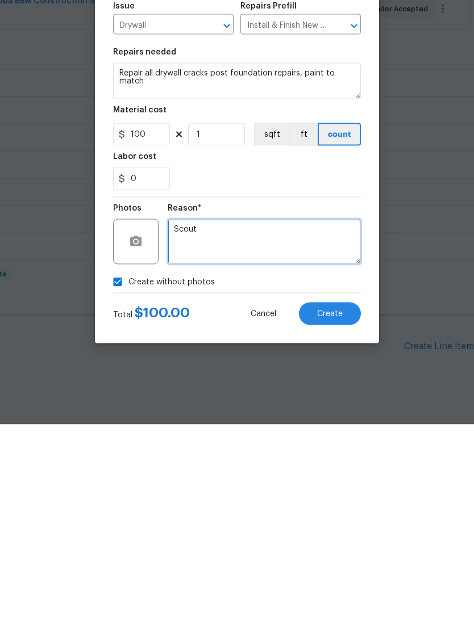
type textarea "Scout"
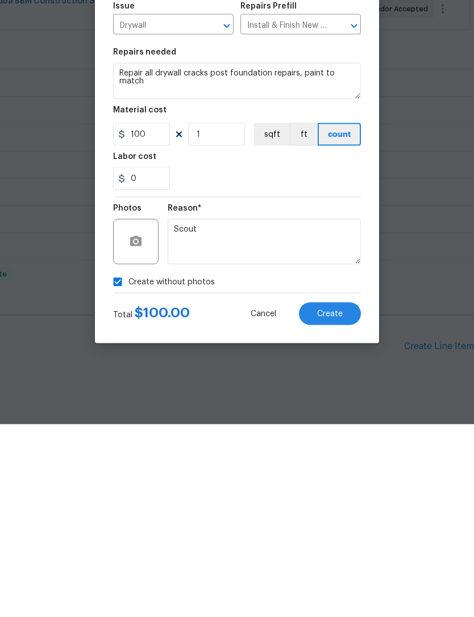
click at [336, 503] on span "Create" at bounding box center [330, 507] width 26 height 9
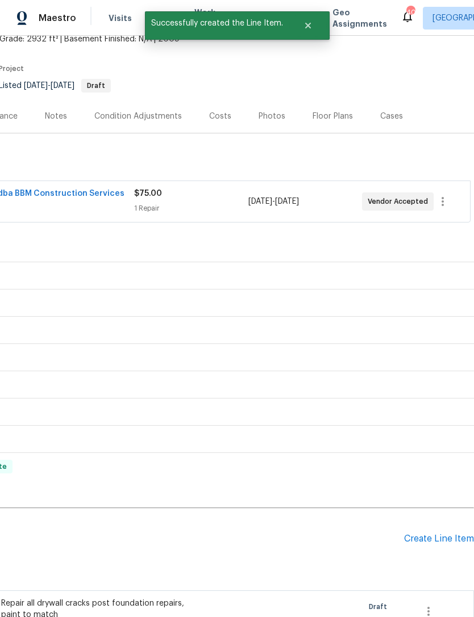
click at [437, 534] on div "Create Line Item" at bounding box center [439, 539] width 70 height 11
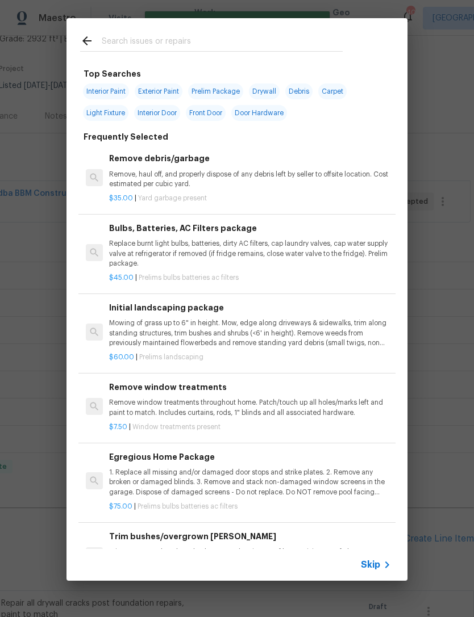
click at [220, 49] on input "text" at bounding box center [222, 42] width 241 height 17
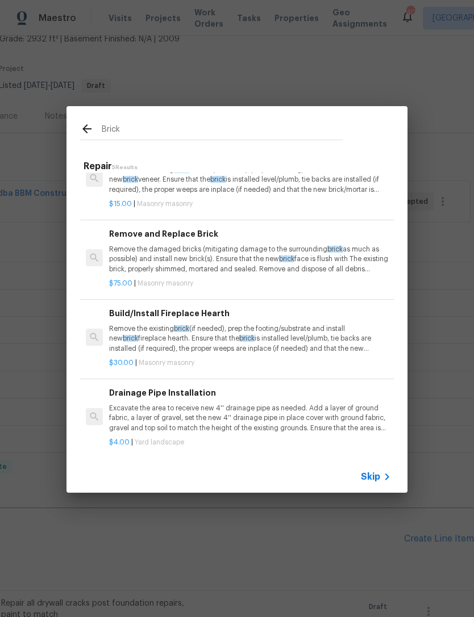
scroll to position [112, 0]
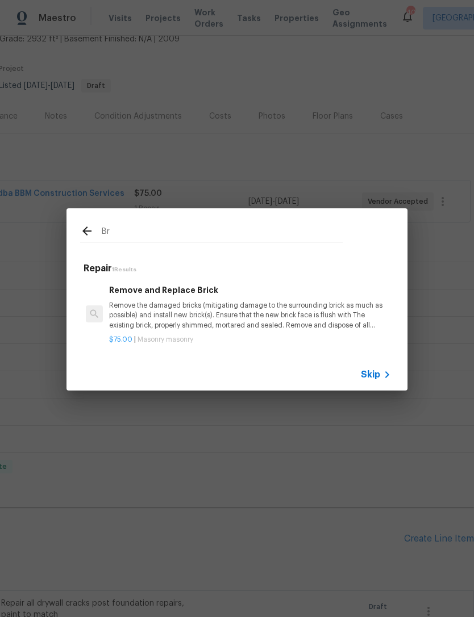
type input "B"
type input "Foundation"
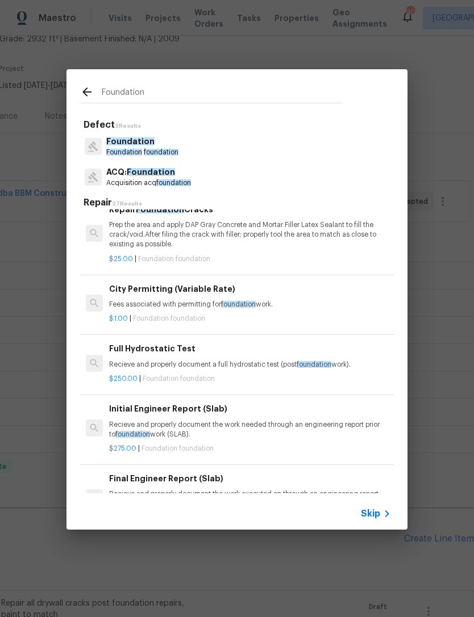
scroll to position [95, 0]
click at [289, 238] on p "Prep the area and apply DAP Gray Concrete and Mortar Filler Latex Sealant to fi…" at bounding box center [250, 234] width 282 height 29
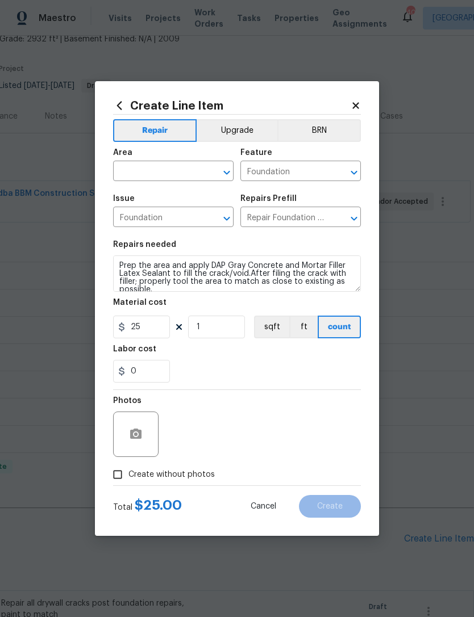
click at [186, 173] on input "text" at bounding box center [157, 173] width 89 height 18
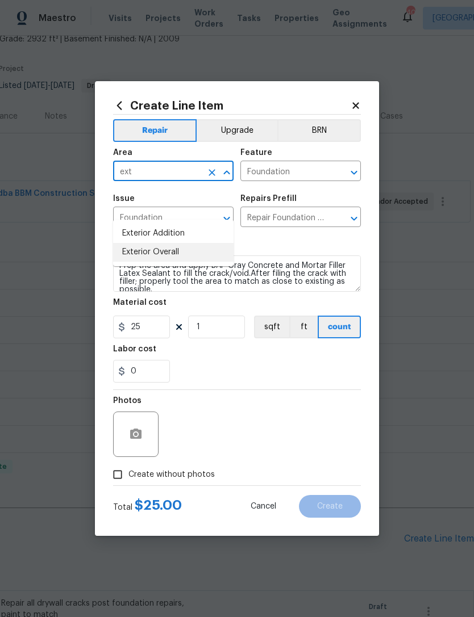
click at [218, 243] on li "Exterior Overall" at bounding box center [173, 252] width 120 height 19
type input "Exterior Overall"
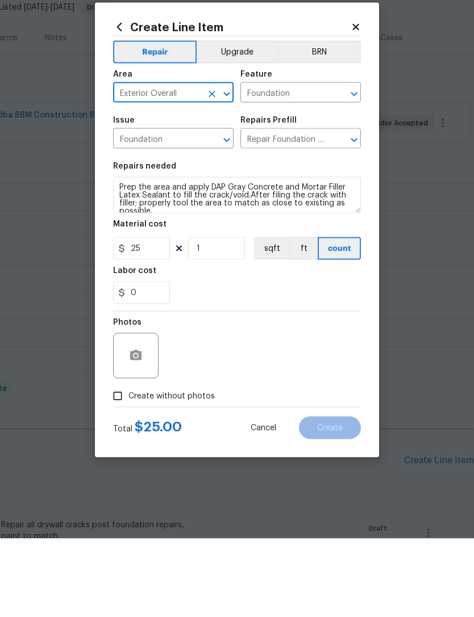
click at [183, 469] on span "Create without photos" at bounding box center [171, 475] width 86 height 12
click at [128, 464] on input "Create without photos" at bounding box center [118, 475] width 22 height 22
checkbox input "true"
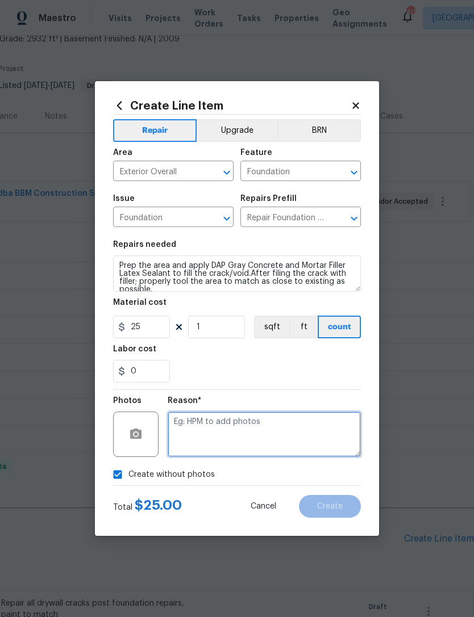
click at [291, 445] on textarea at bounding box center [264, 434] width 193 height 45
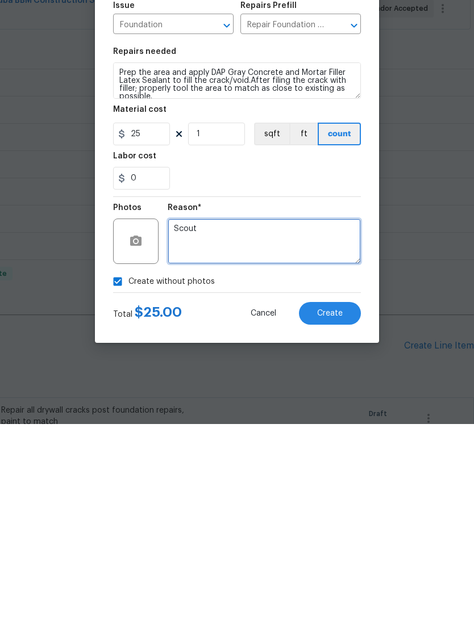
type textarea "Scout"
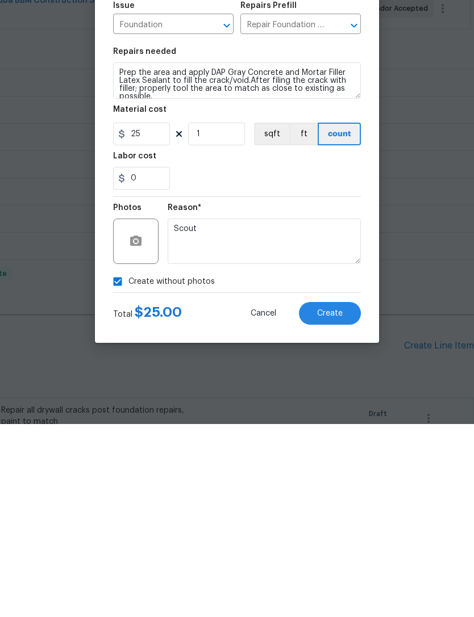
click at [341, 503] on span "Create" at bounding box center [330, 507] width 26 height 9
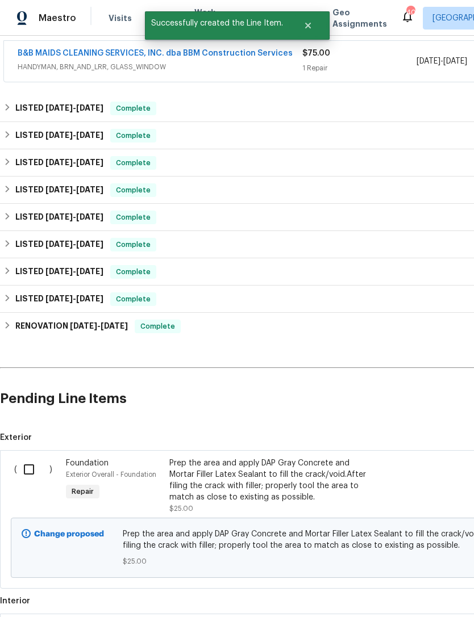
scroll to position [215, 0]
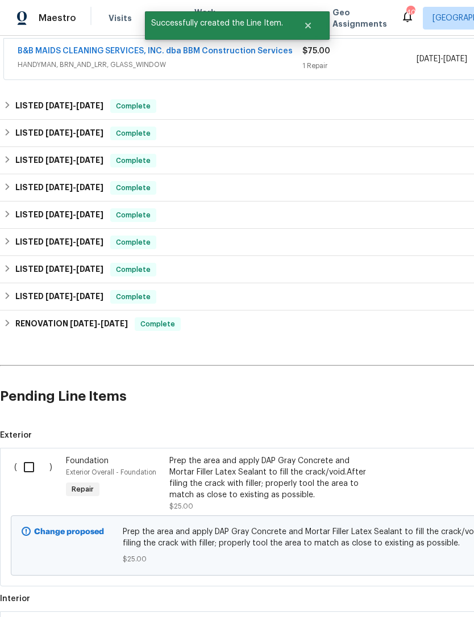
click at [32, 455] on input "checkbox" at bounding box center [33, 467] width 32 height 24
checkbox input "true"
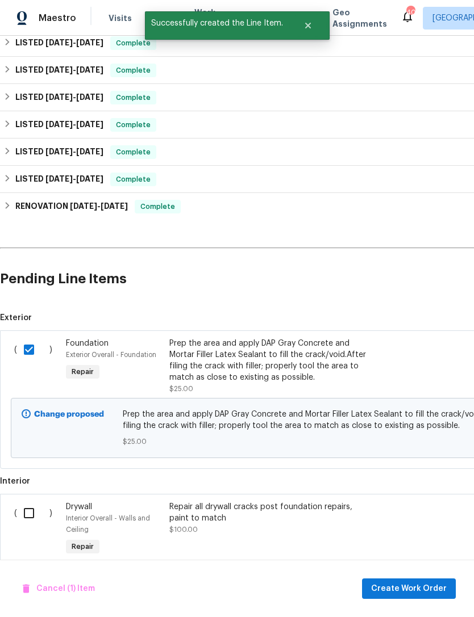
scroll to position [333, 0]
click at [32, 501] on input "checkbox" at bounding box center [33, 513] width 32 height 24
click at [425, 593] on span "Create Work Order" at bounding box center [409, 589] width 76 height 14
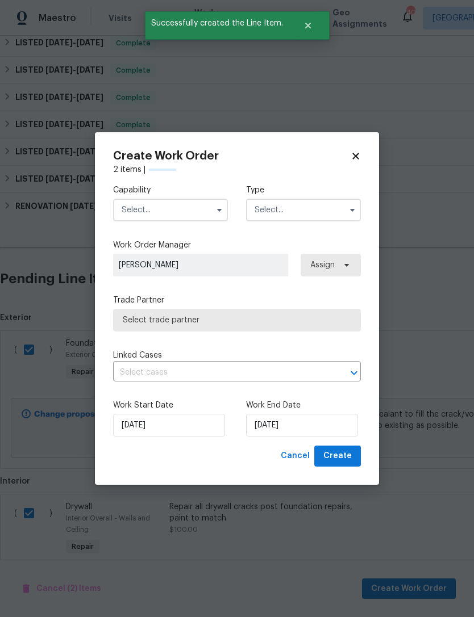
checkbox input "false"
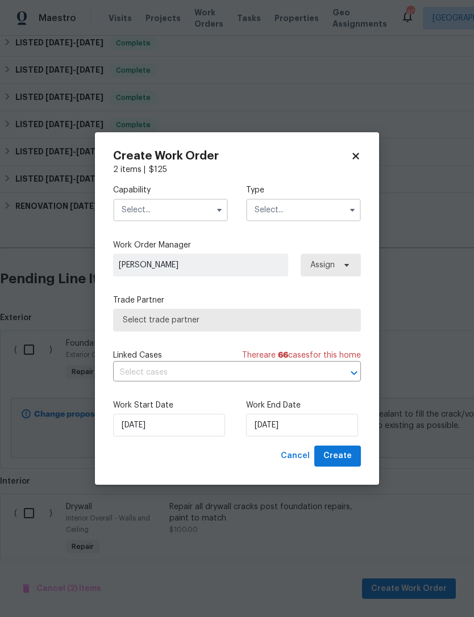
click at [340, 150] on h2 "Create Work Order" at bounding box center [231, 155] width 237 height 11
click at [353, 154] on icon at bounding box center [355, 156] width 6 height 6
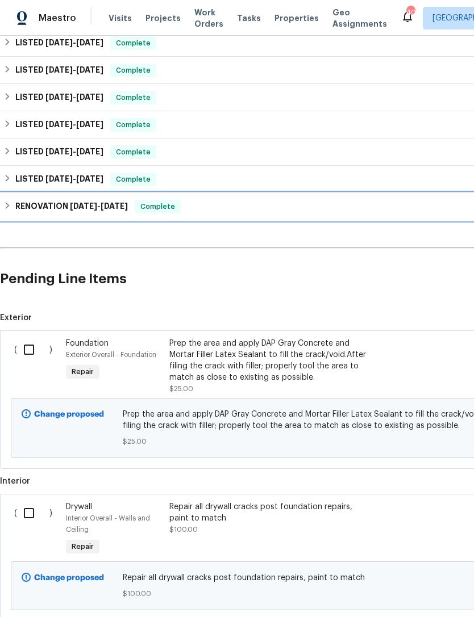
click at [73, 200] on h6 "RENOVATION [DATE] - [DATE]" at bounding box center [71, 207] width 112 height 14
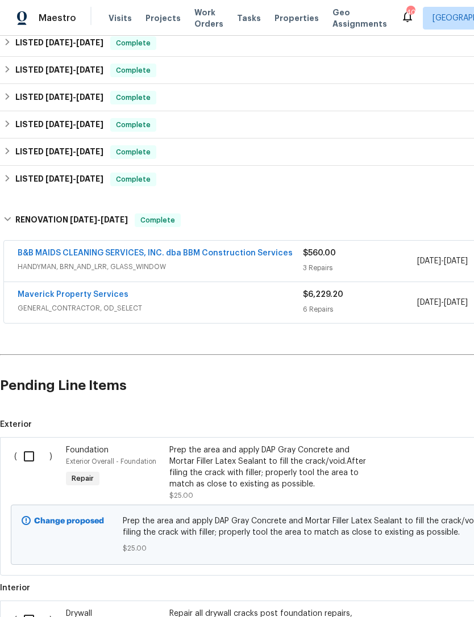
click at [41, 445] on input "checkbox" at bounding box center [33, 457] width 32 height 24
checkbox input "true"
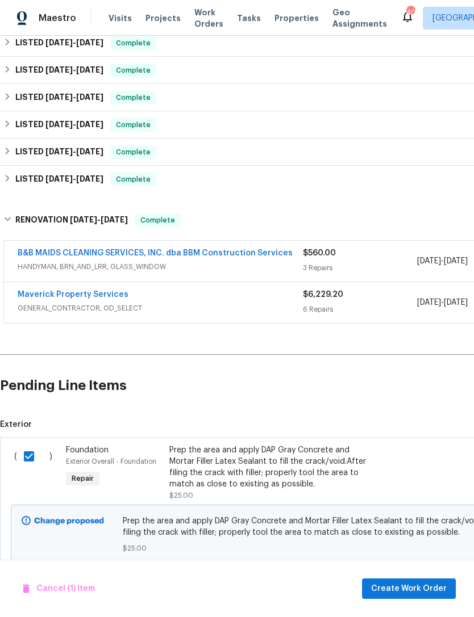
click at [35, 608] on input "checkbox" at bounding box center [33, 620] width 32 height 24
checkbox input "true"
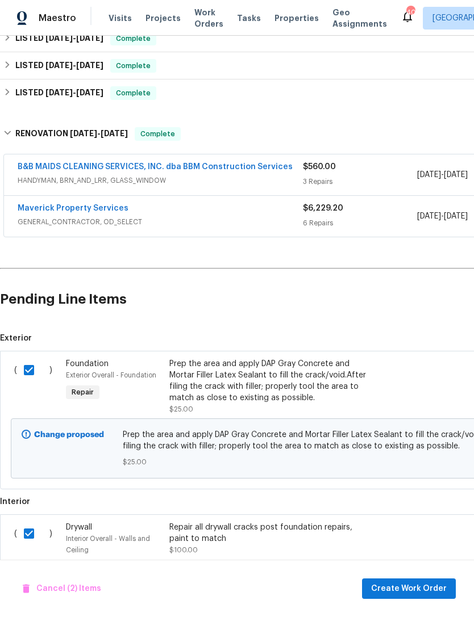
scroll to position [434, -1]
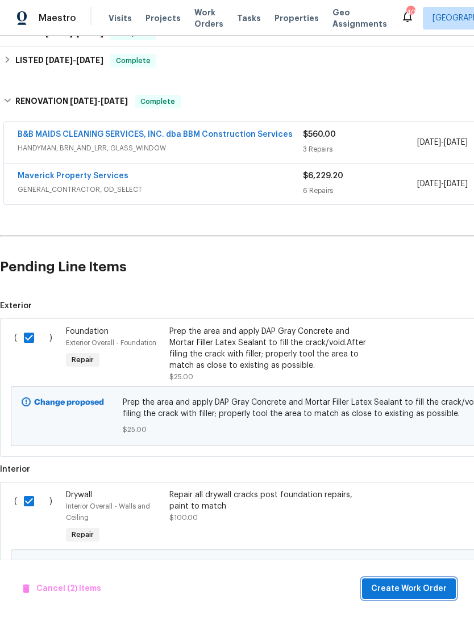
click at [394, 579] on button "Create Work Order" at bounding box center [409, 589] width 94 height 21
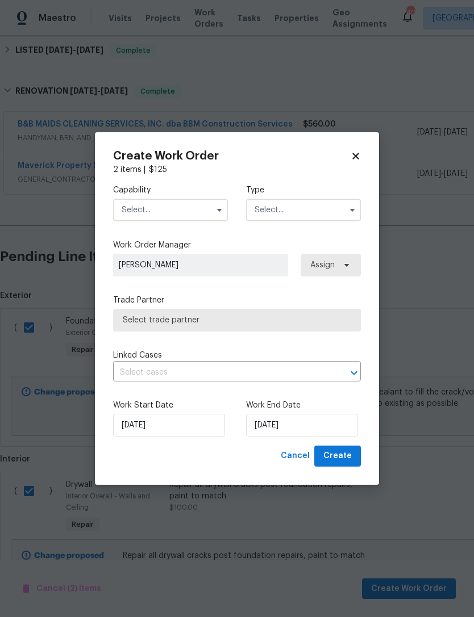
click at [164, 208] on input "text" at bounding box center [170, 210] width 115 height 23
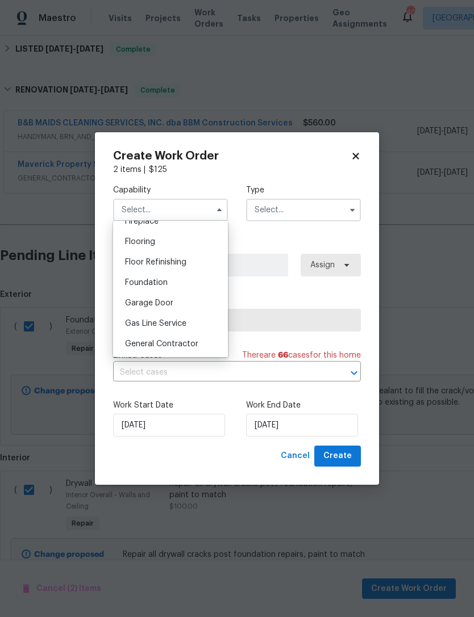
scroll to position [464, 0]
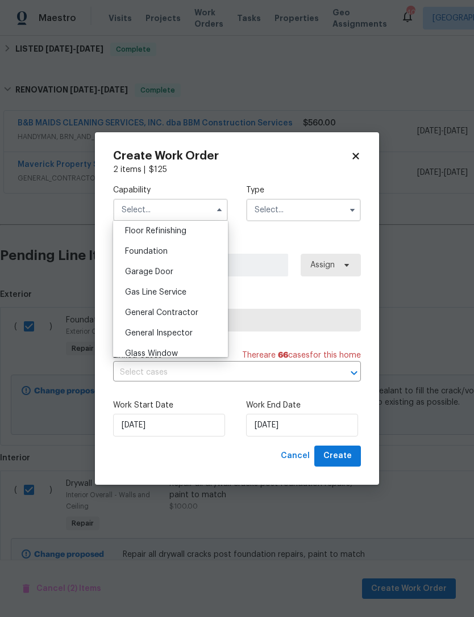
click at [199, 310] on div "General Contractor" at bounding box center [170, 313] width 109 height 20
type input "General Contractor"
click at [302, 215] on input "text" at bounding box center [303, 210] width 115 height 23
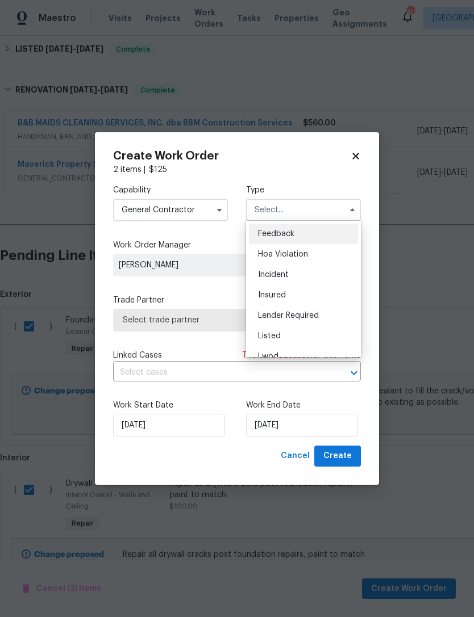
click at [325, 329] on div "Listed" at bounding box center [303, 336] width 109 height 20
type input "Listed"
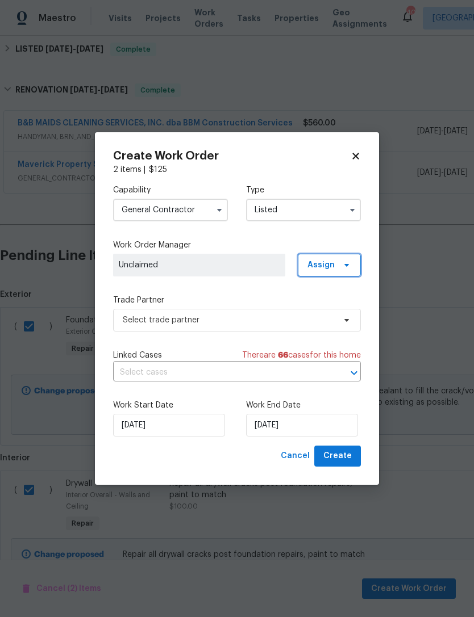
click at [336, 267] on span "Assign" at bounding box center [329, 265] width 63 height 23
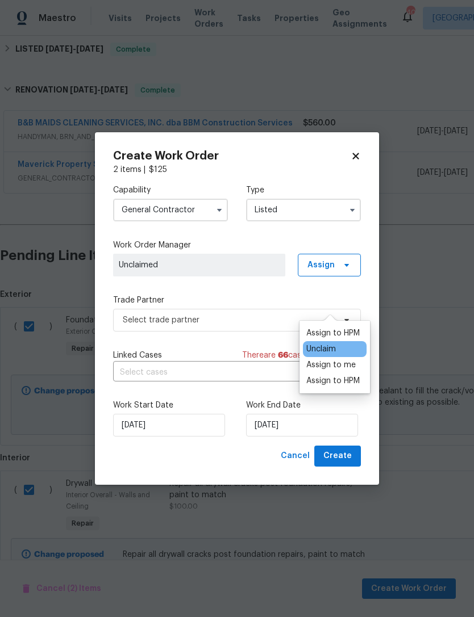
click at [322, 328] on div "Assign to HPM" at bounding box center [332, 333] width 53 height 11
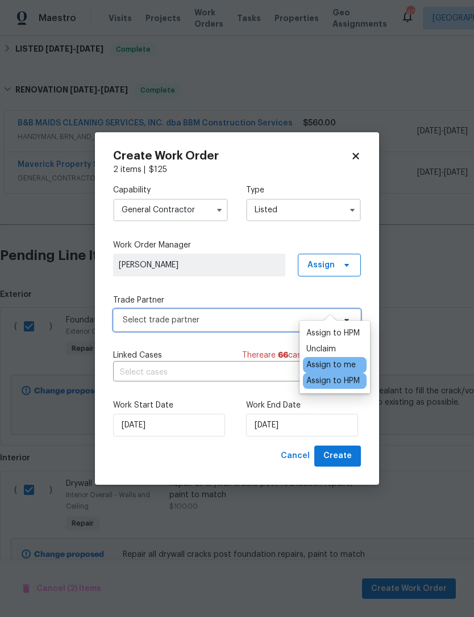
click at [136, 325] on span "Select trade partner" at bounding box center [229, 320] width 212 height 11
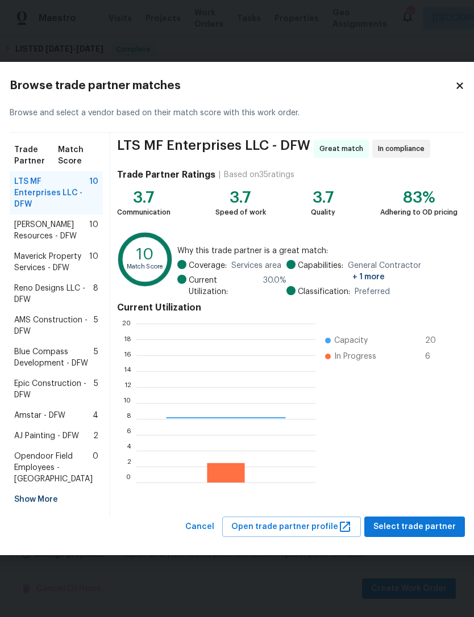
scroll to position [159, 179]
click at [66, 252] on span "Maverick Property Services - DFW" at bounding box center [51, 262] width 75 height 23
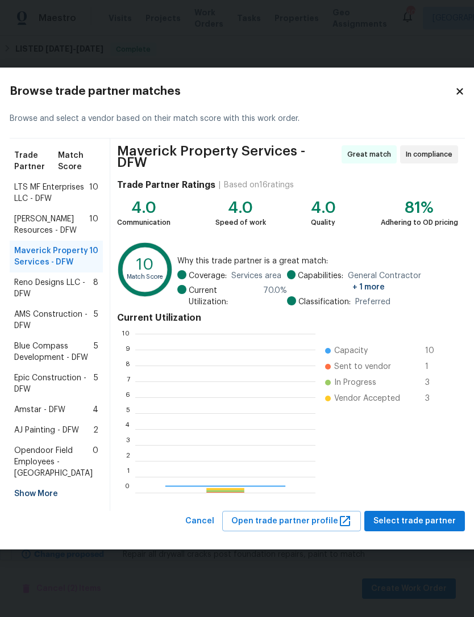
scroll to position [159, 180]
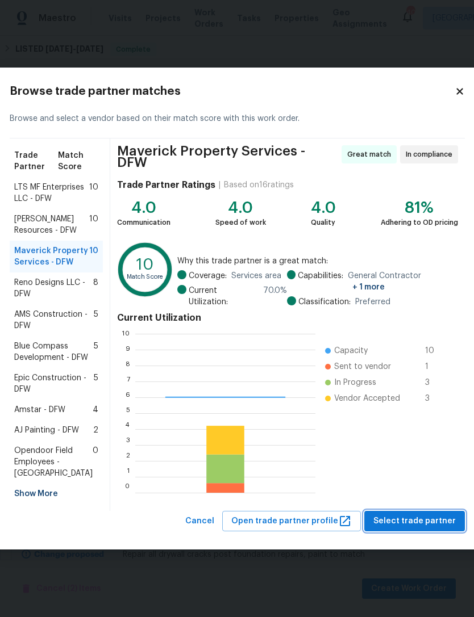
click at [415, 529] on span "Select trade partner" at bounding box center [414, 521] width 82 height 14
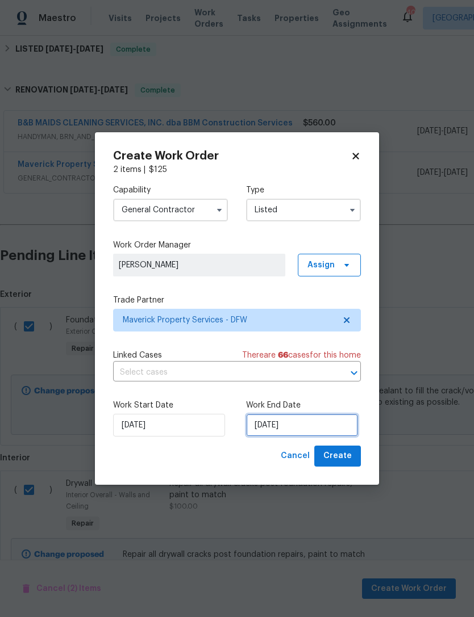
click at [295, 420] on input "[DATE]" at bounding box center [302, 425] width 112 height 23
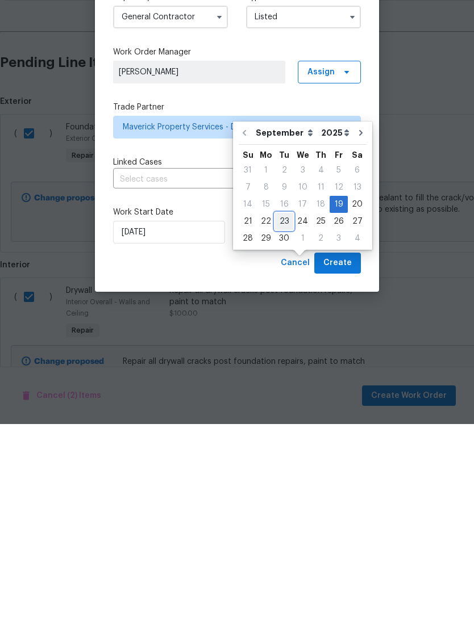
click at [284, 407] on div "23" at bounding box center [284, 415] width 18 height 16
type input "[DATE]"
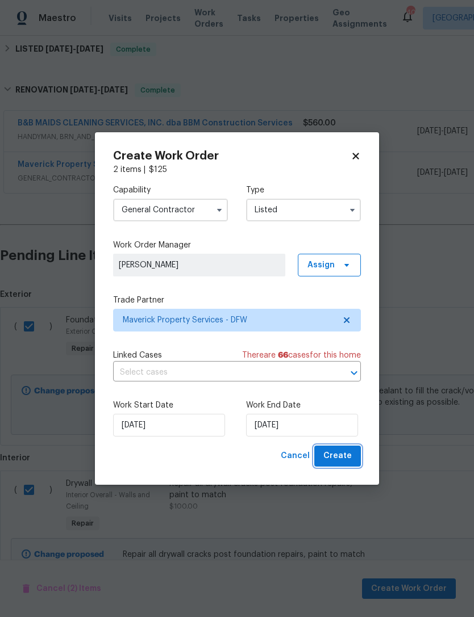
click at [346, 458] on span "Create" at bounding box center [337, 456] width 28 height 14
checkbox input "false"
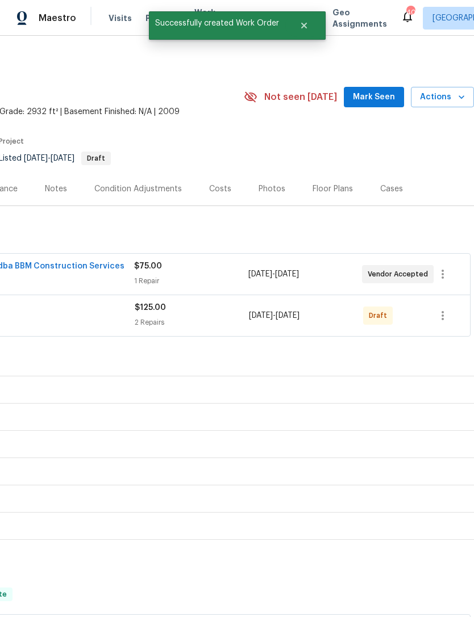
scroll to position [0, 168]
click at [446, 309] on icon "button" at bounding box center [443, 316] width 14 height 14
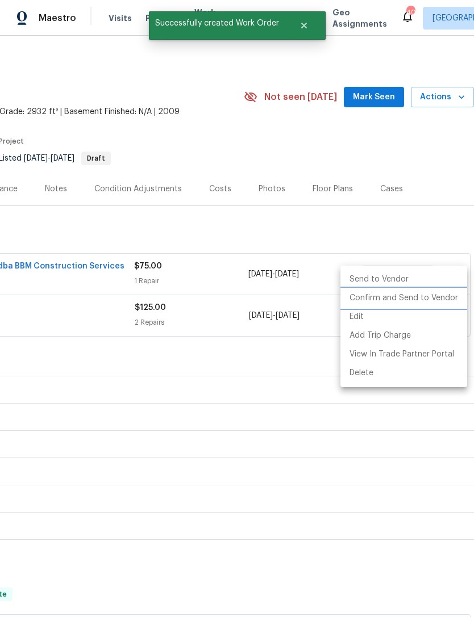
click at [410, 293] on li "Confirm and Send to Vendor" at bounding box center [403, 298] width 127 height 19
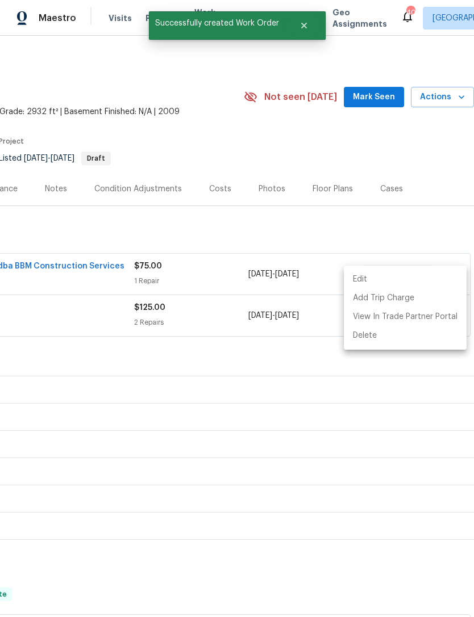
click at [253, 413] on div at bounding box center [237, 308] width 474 height 617
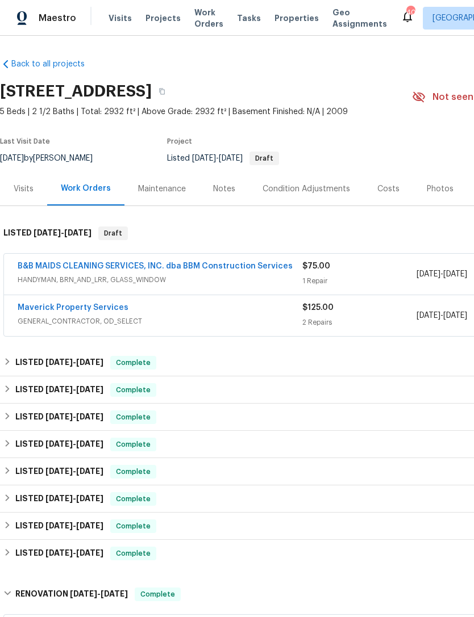
scroll to position [0, 0]
click at [87, 304] on link "Maverick Property Services" at bounding box center [73, 308] width 111 height 8
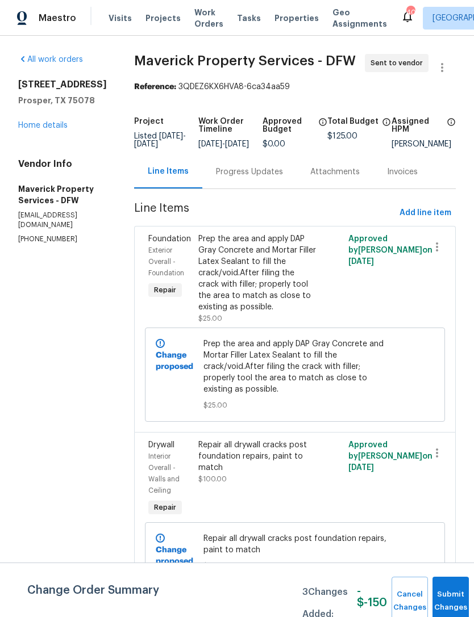
click at [257, 178] on div "Progress Updates" at bounding box center [249, 171] width 67 height 11
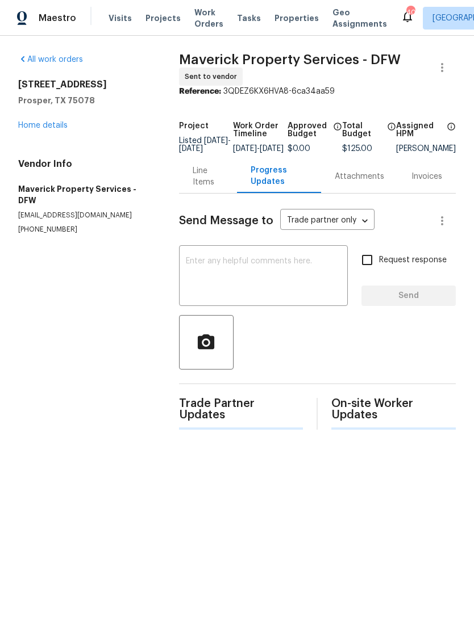
click at [309, 293] on textarea at bounding box center [263, 277] width 155 height 40
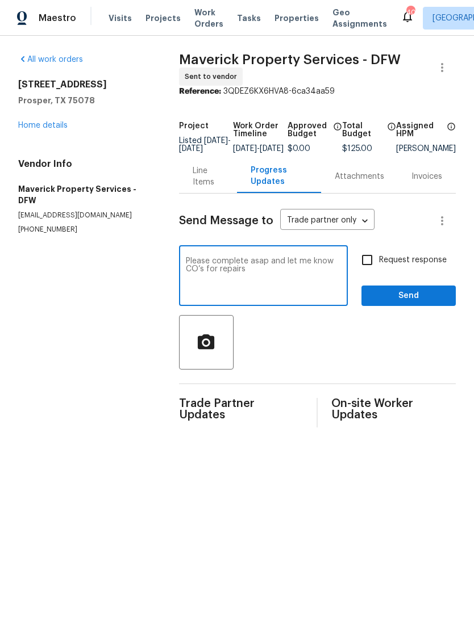
type textarea "Please complete asap and let me know CO’s for repairs"
click at [430, 303] on span "Send" at bounding box center [408, 296] width 76 height 14
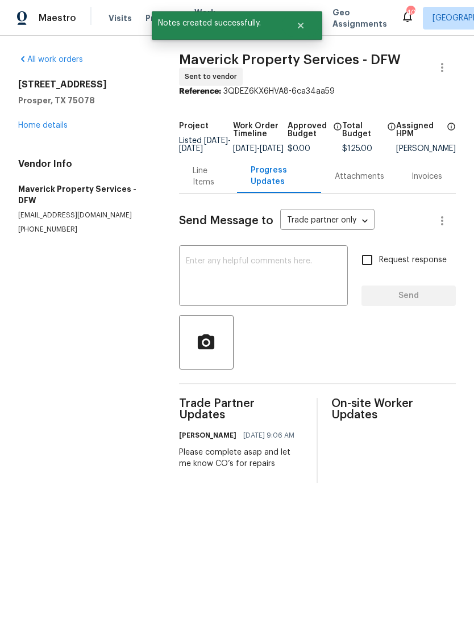
click at [217, 184] on div "Line Items" at bounding box center [207, 176] width 31 height 23
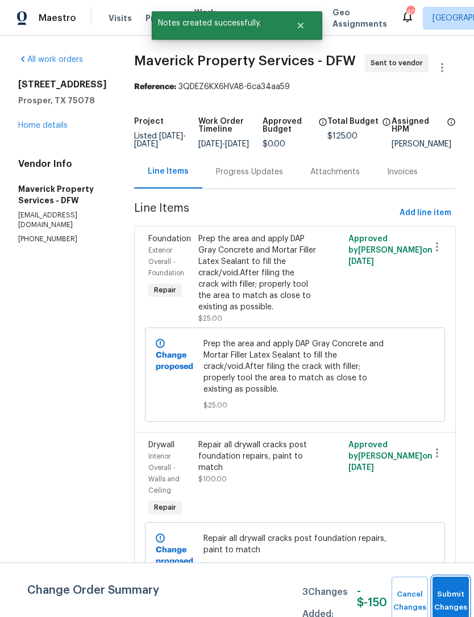
click at [452, 594] on button "Submit Changes" at bounding box center [450, 601] width 36 height 49
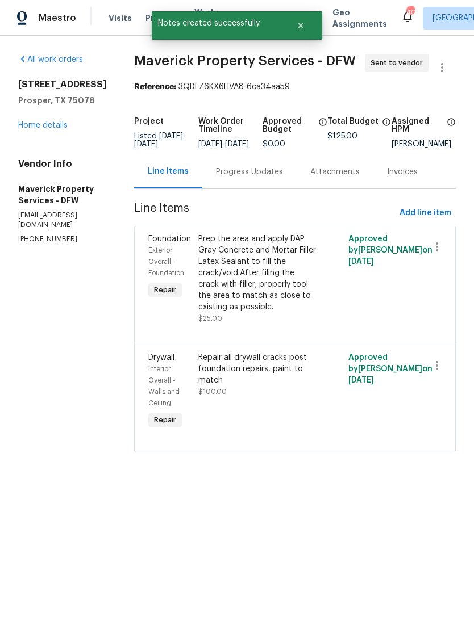
click at [34, 124] on link "Home details" at bounding box center [42, 126] width 49 height 8
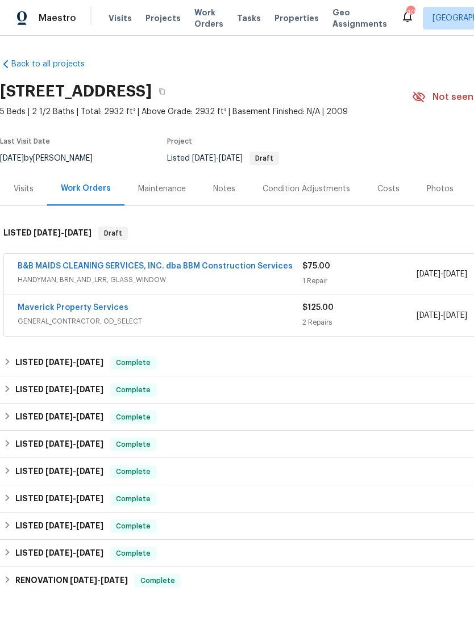
click at [208, 29] on span "Work Orders" at bounding box center [208, 18] width 29 height 23
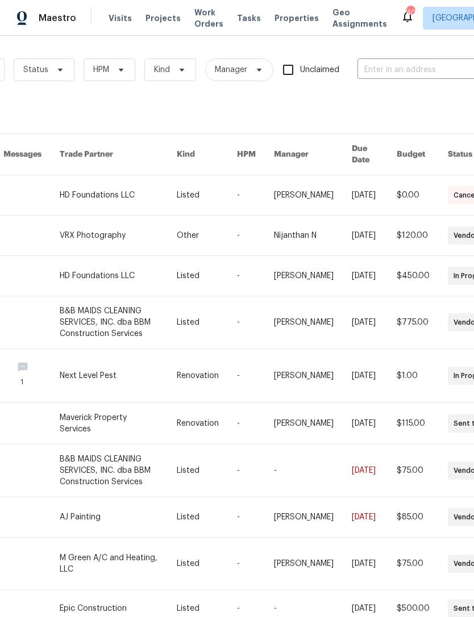
scroll to position [-1, 115]
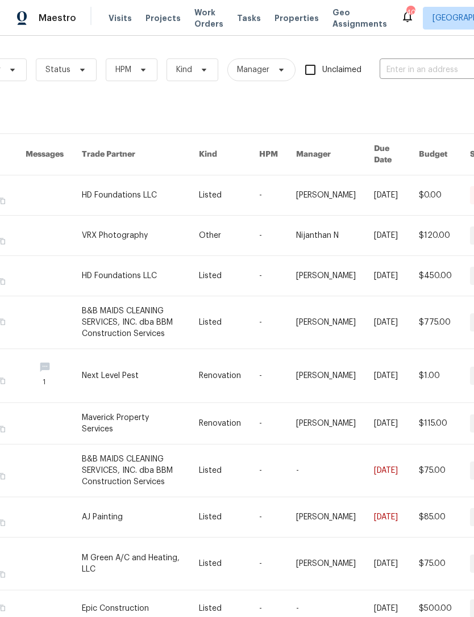
click at [212, 19] on span "Work Orders" at bounding box center [208, 18] width 29 height 23
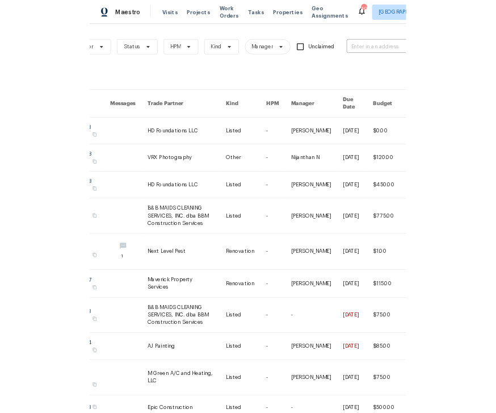
scroll to position [0, 93]
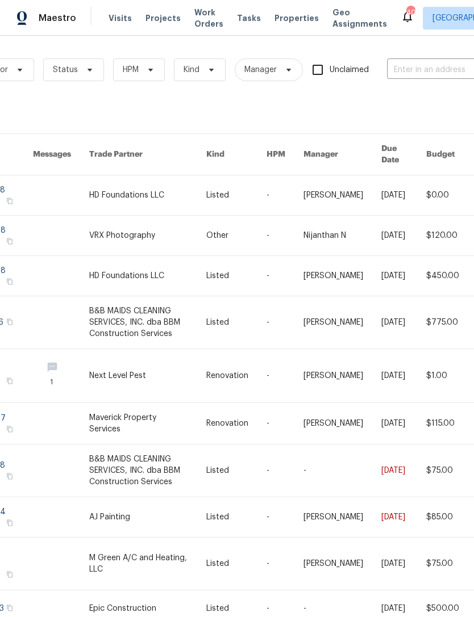
click at [284, 23] on span "Properties" at bounding box center [296, 17] width 44 height 11
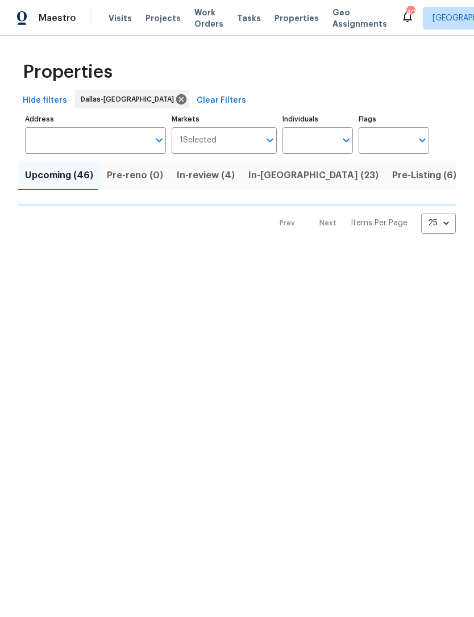
click at [321, 133] on input "Individuals" at bounding box center [308, 140] width 53 height 27
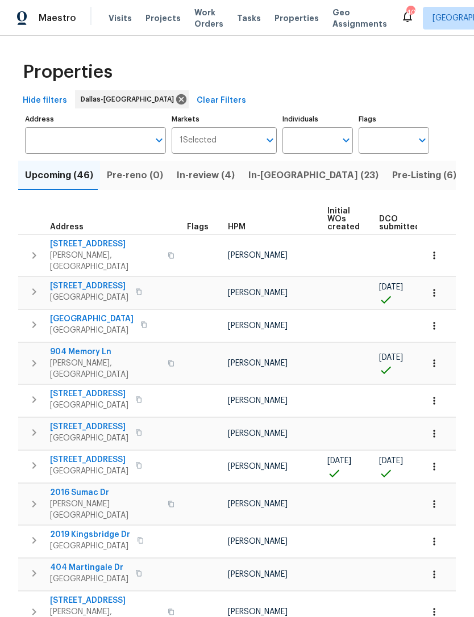
click at [317, 145] on input "Individuals" at bounding box center [308, 140] width 53 height 27
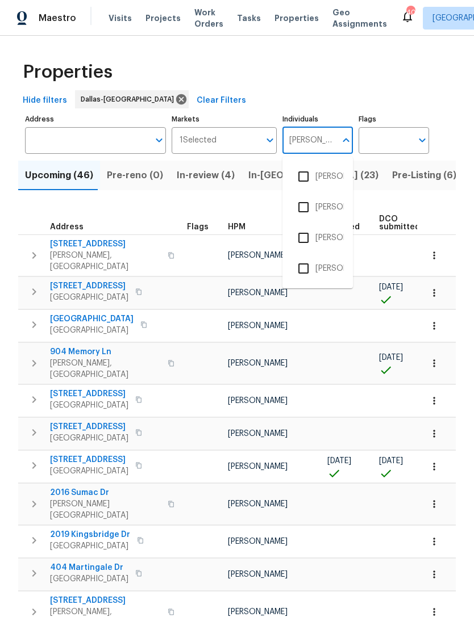
type input "[PERSON_NAME]"
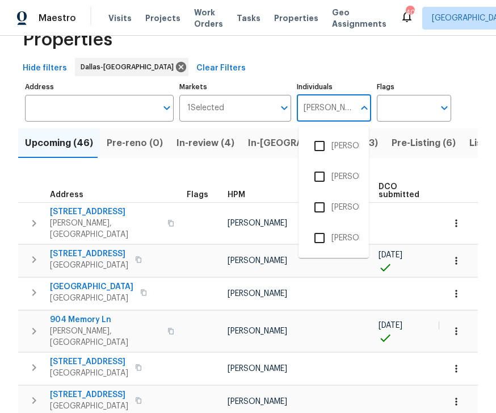
scroll to position [33, 0]
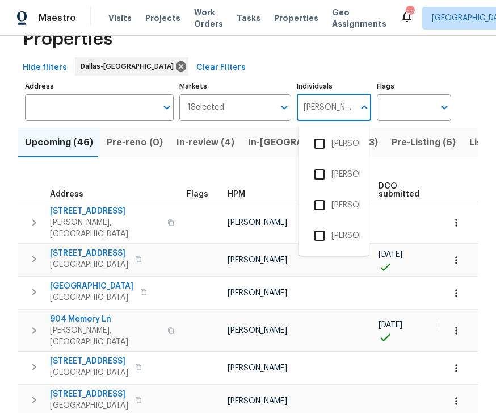
click at [330, 143] on input "checkbox" at bounding box center [320, 144] width 24 height 24
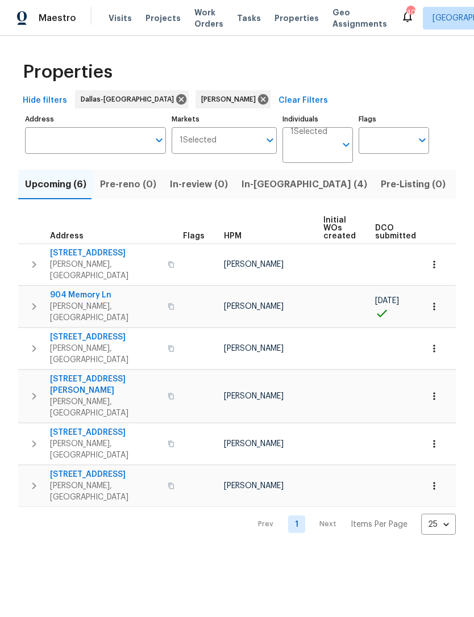
scroll to position [0, 6]
